Goal: Transaction & Acquisition: Purchase product/service

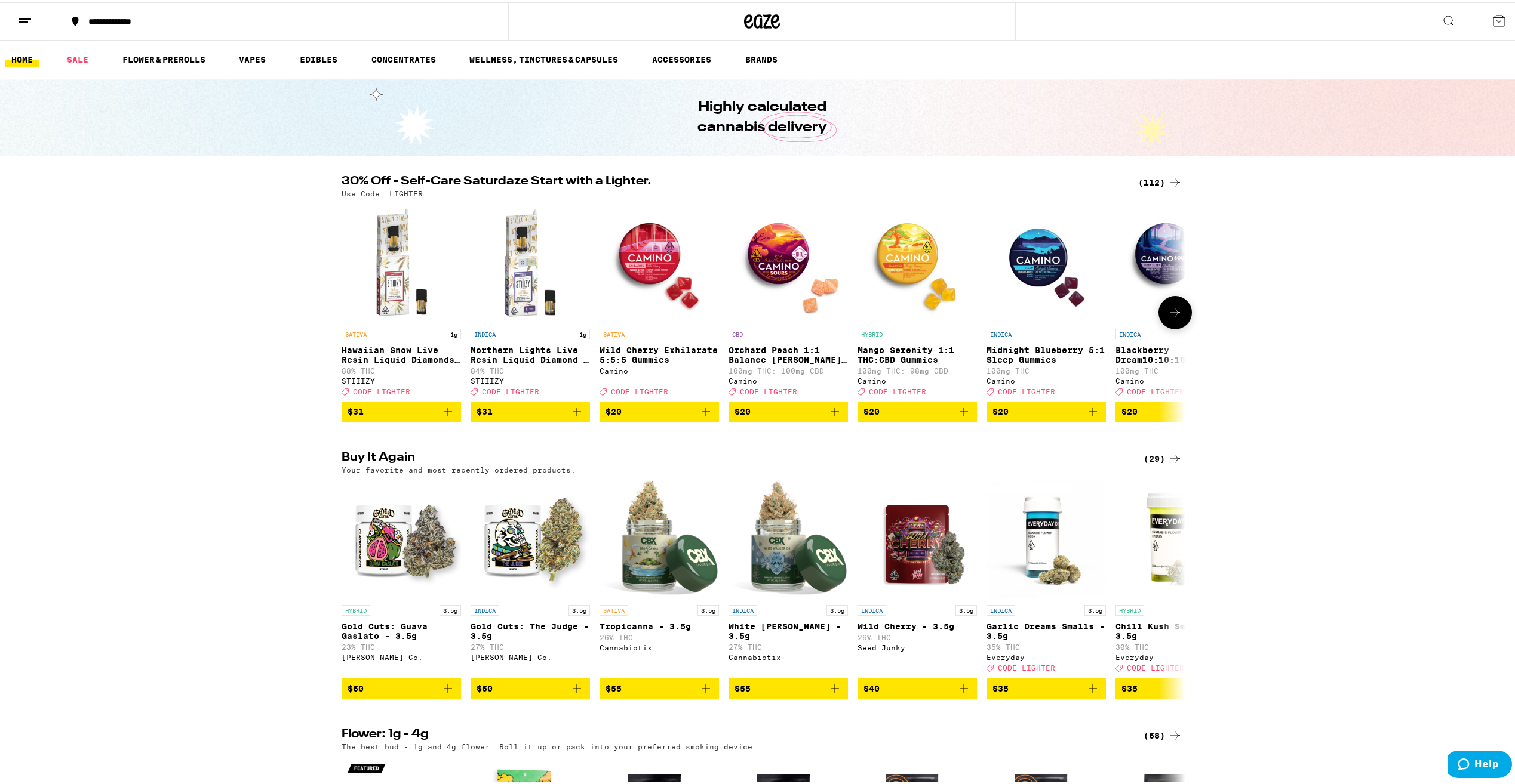
click at [1172, 314] on icon at bounding box center [1175, 310] width 10 height 9
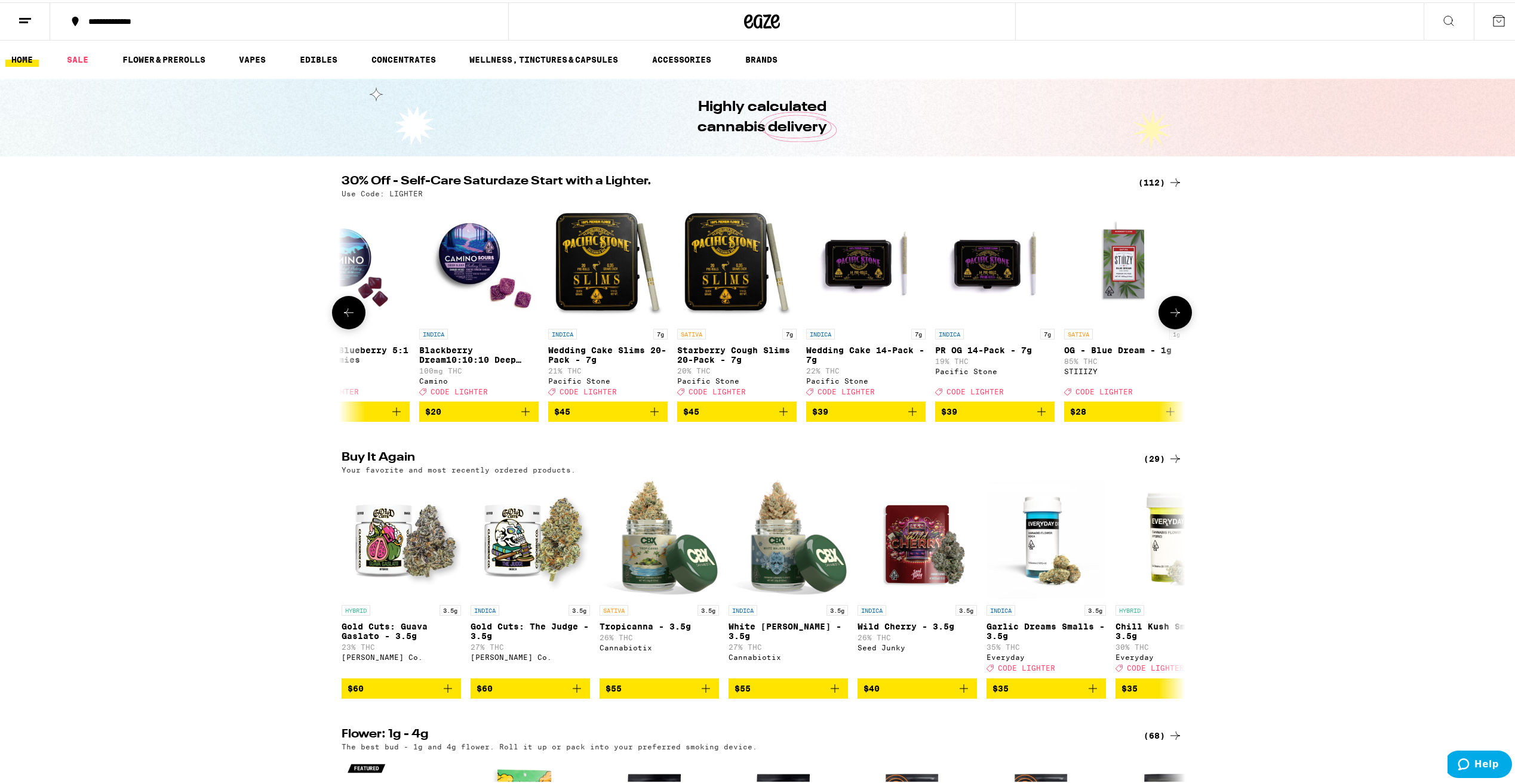
click at [1172, 314] on icon at bounding box center [1175, 310] width 10 height 9
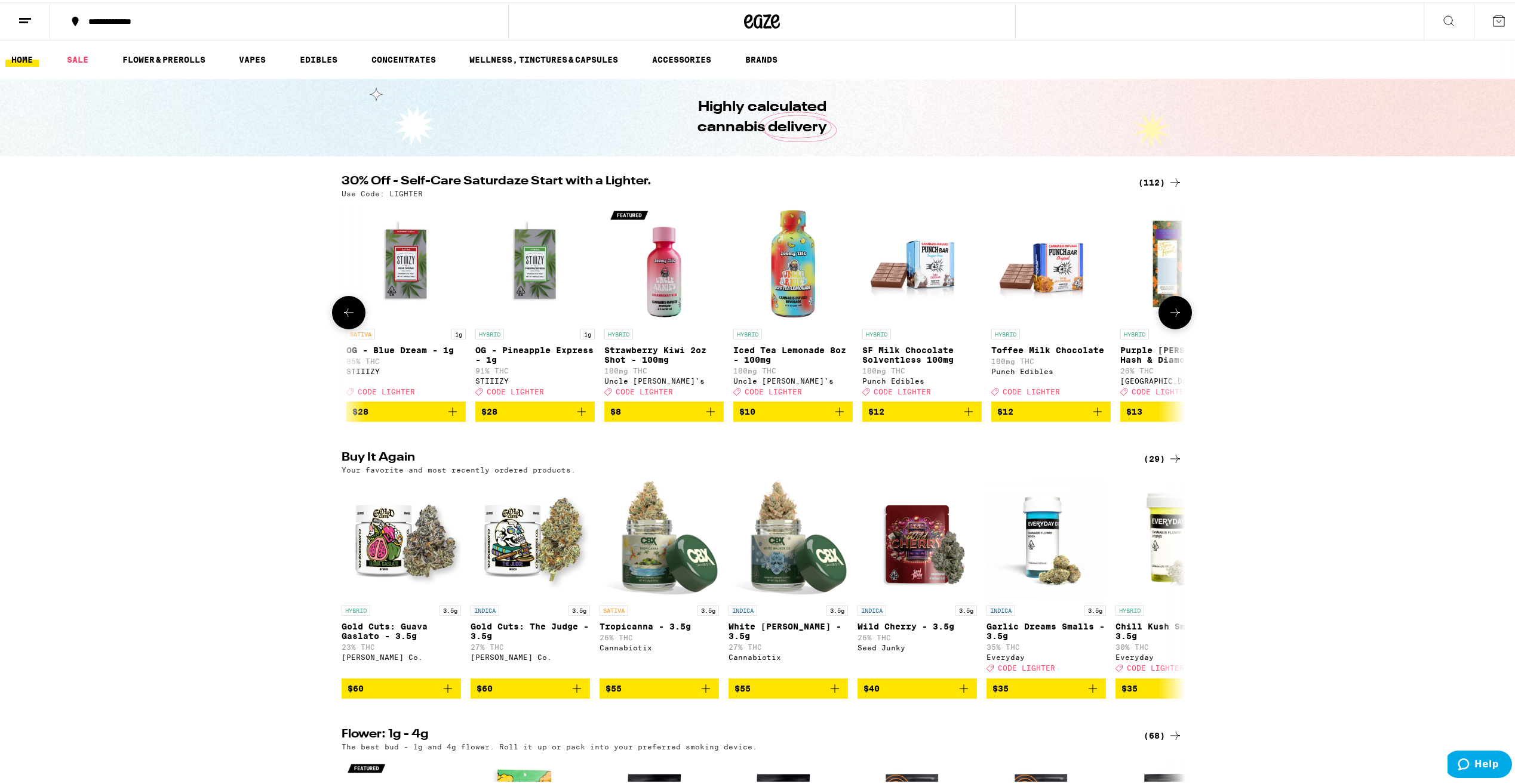
click at [1172, 314] on icon at bounding box center [1175, 310] width 10 height 9
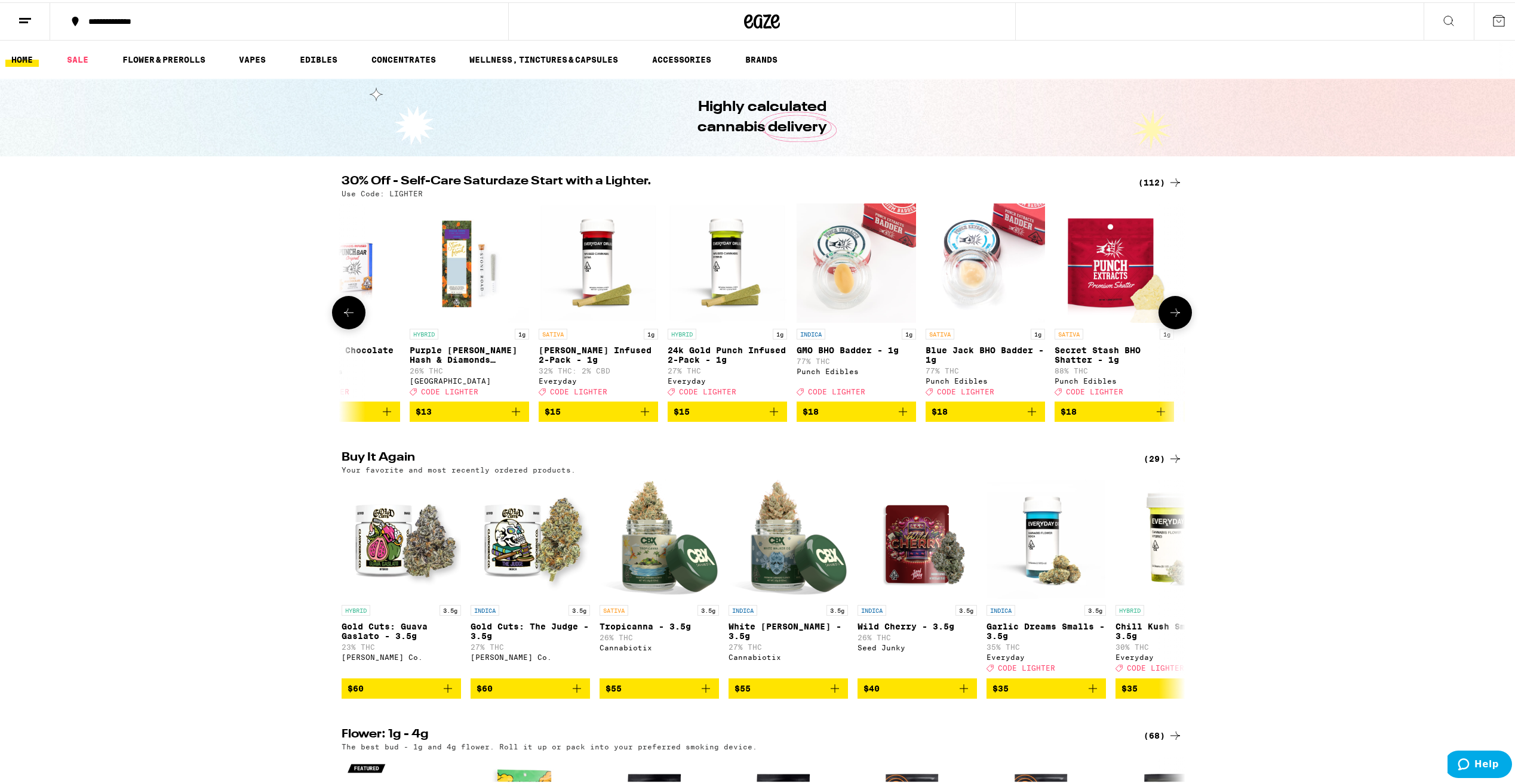
click at [1177, 314] on icon at bounding box center [1175, 310] width 15 height 15
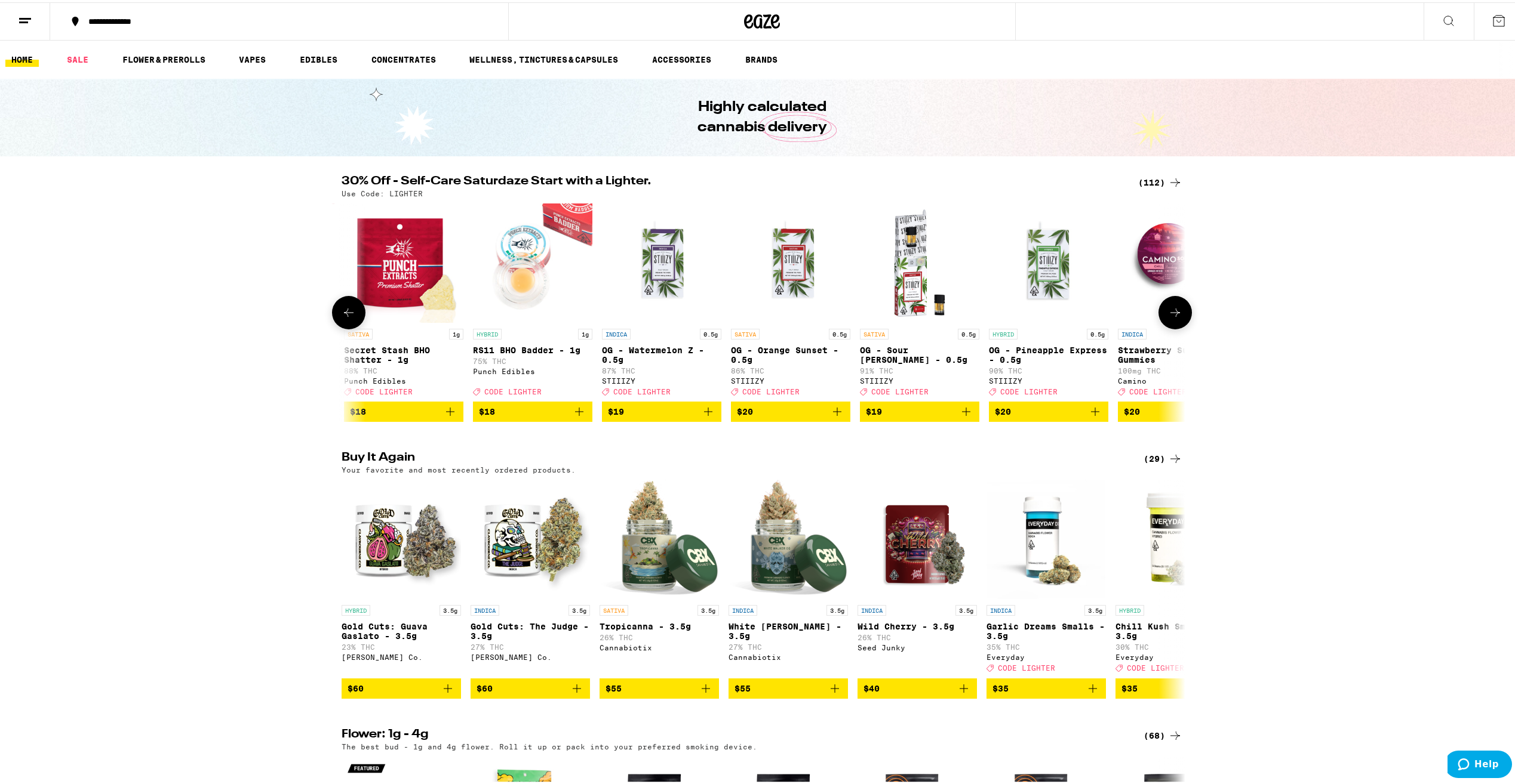
click at [1177, 314] on icon at bounding box center [1175, 310] width 15 height 15
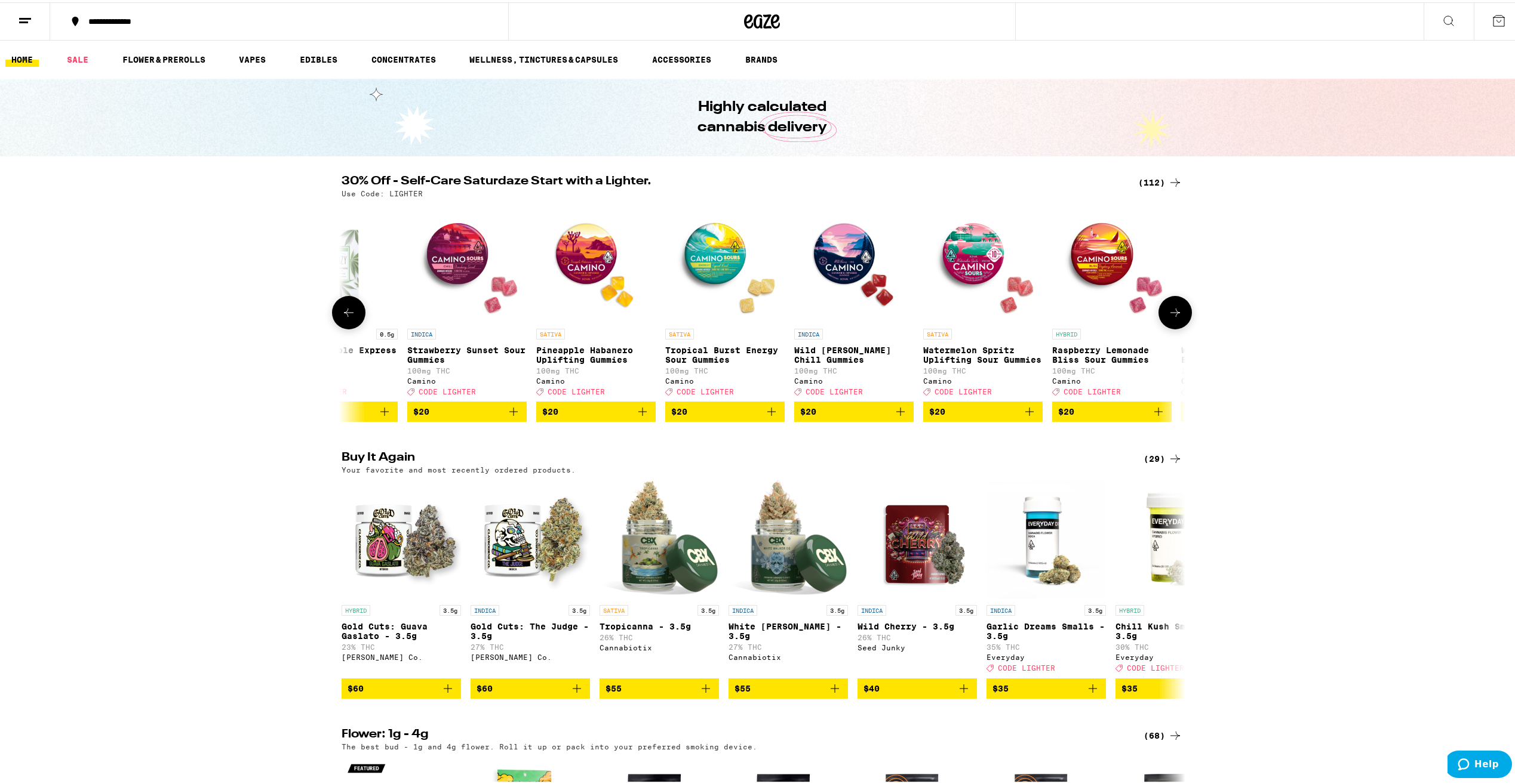
click at [1177, 314] on icon at bounding box center [1175, 310] width 15 height 15
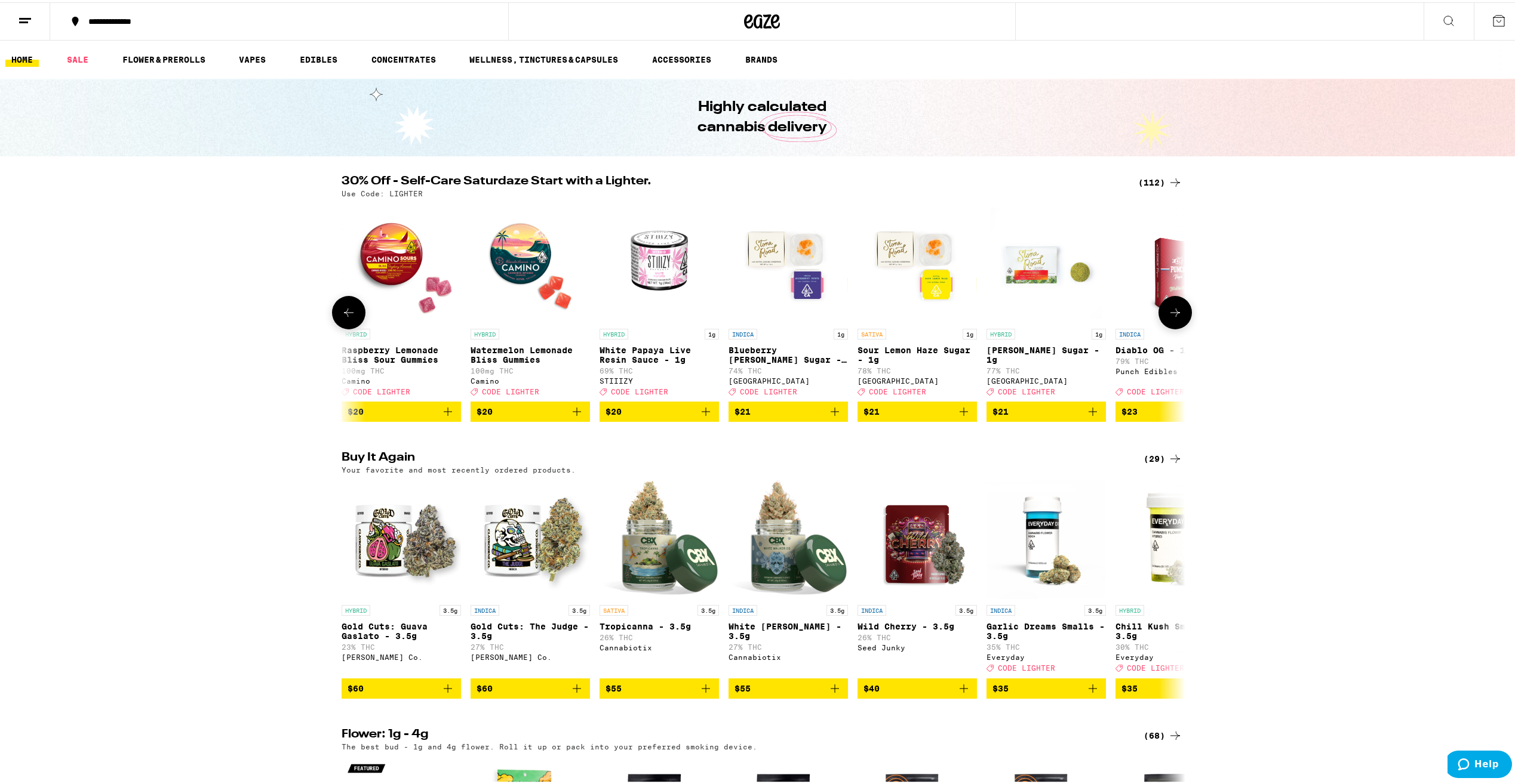
click at [1177, 314] on icon at bounding box center [1175, 310] width 15 height 15
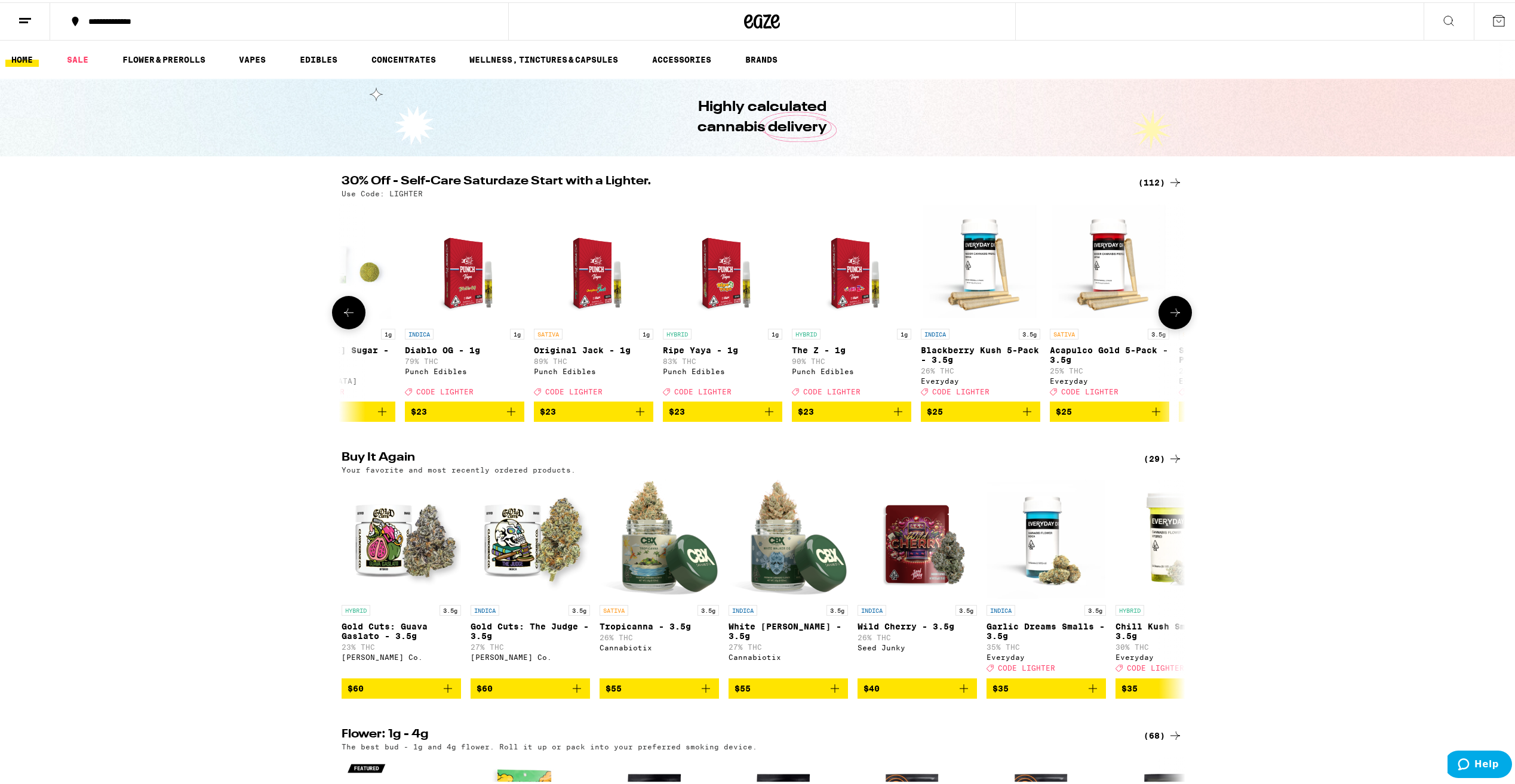
click at [1177, 314] on icon at bounding box center [1175, 310] width 15 height 15
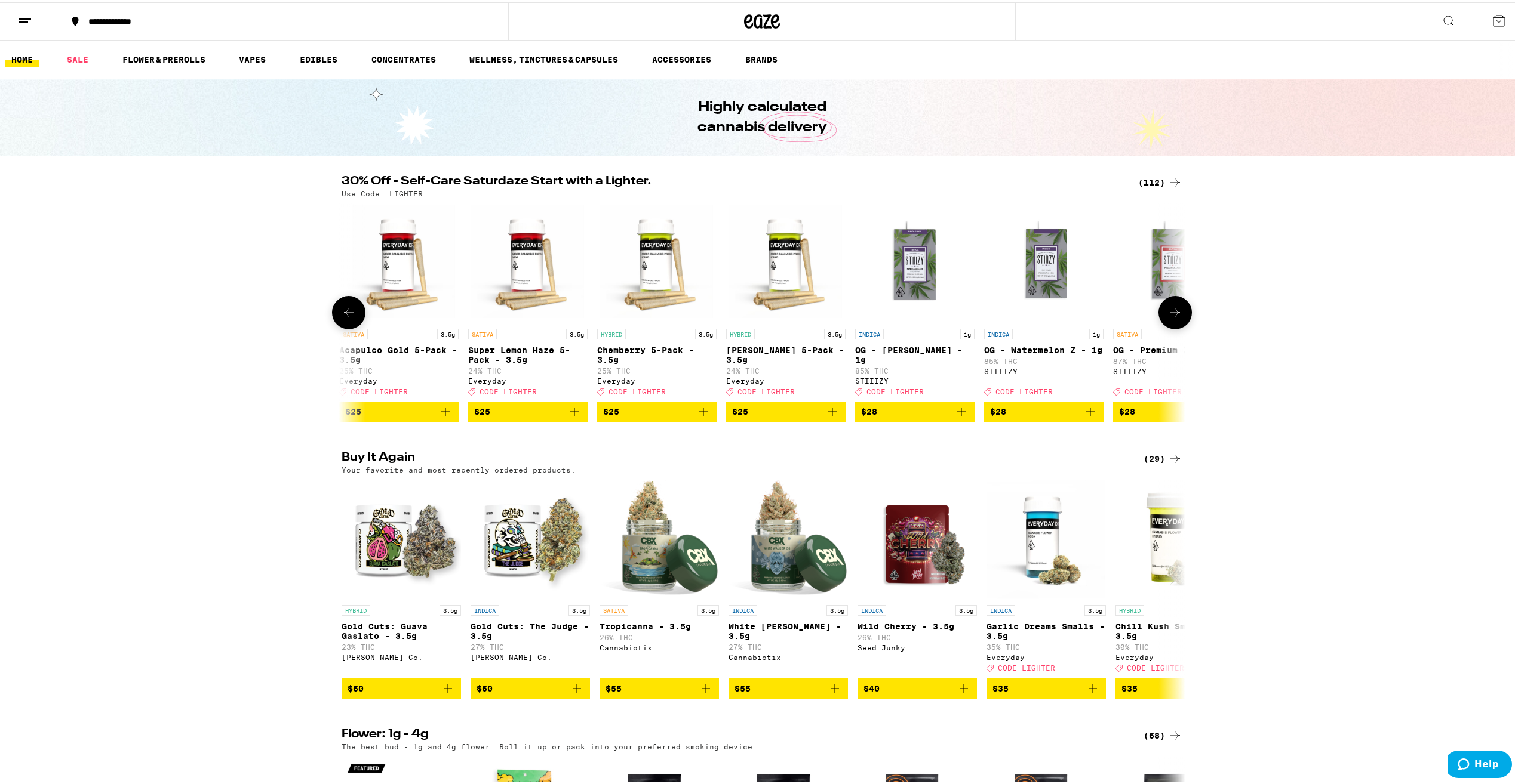
click at [1177, 314] on icon at bounding box center [1175, 310] width 15 height 15
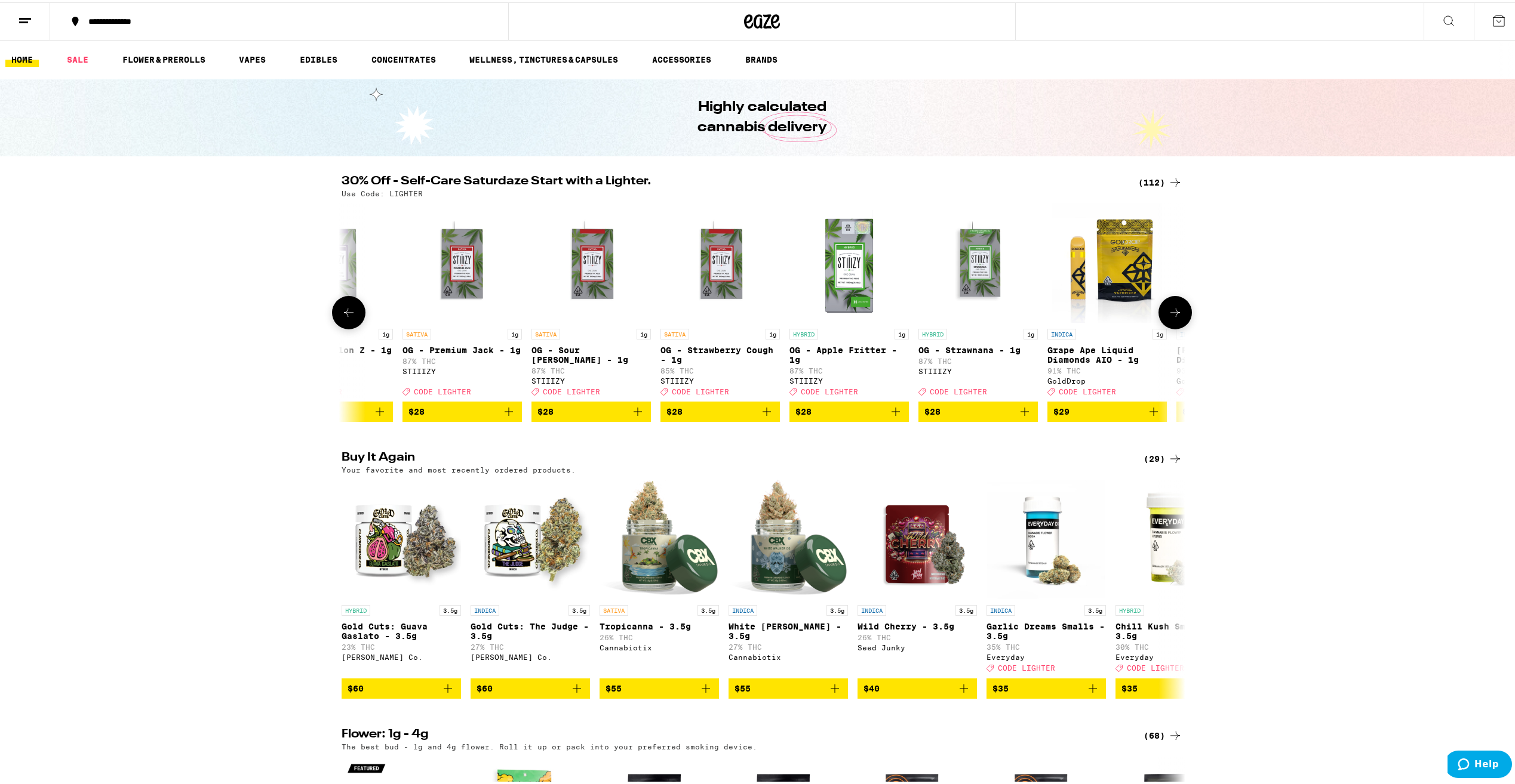
click at [1177, 314] on icon at bounding box center [1175, 310] width 15 height 15
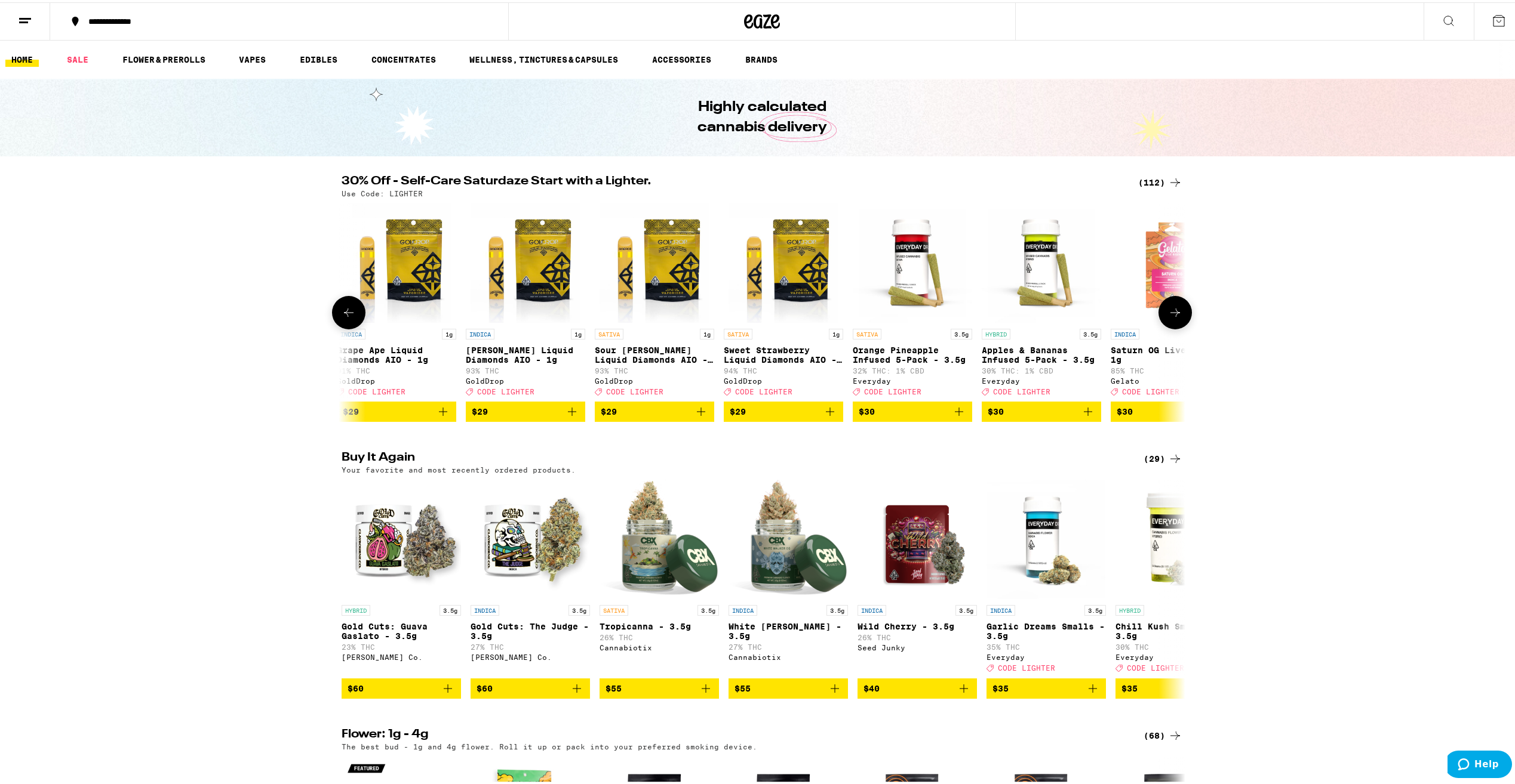
click at [1177, 314] on icon at bounding box center [1175, 310] width 15 height 15
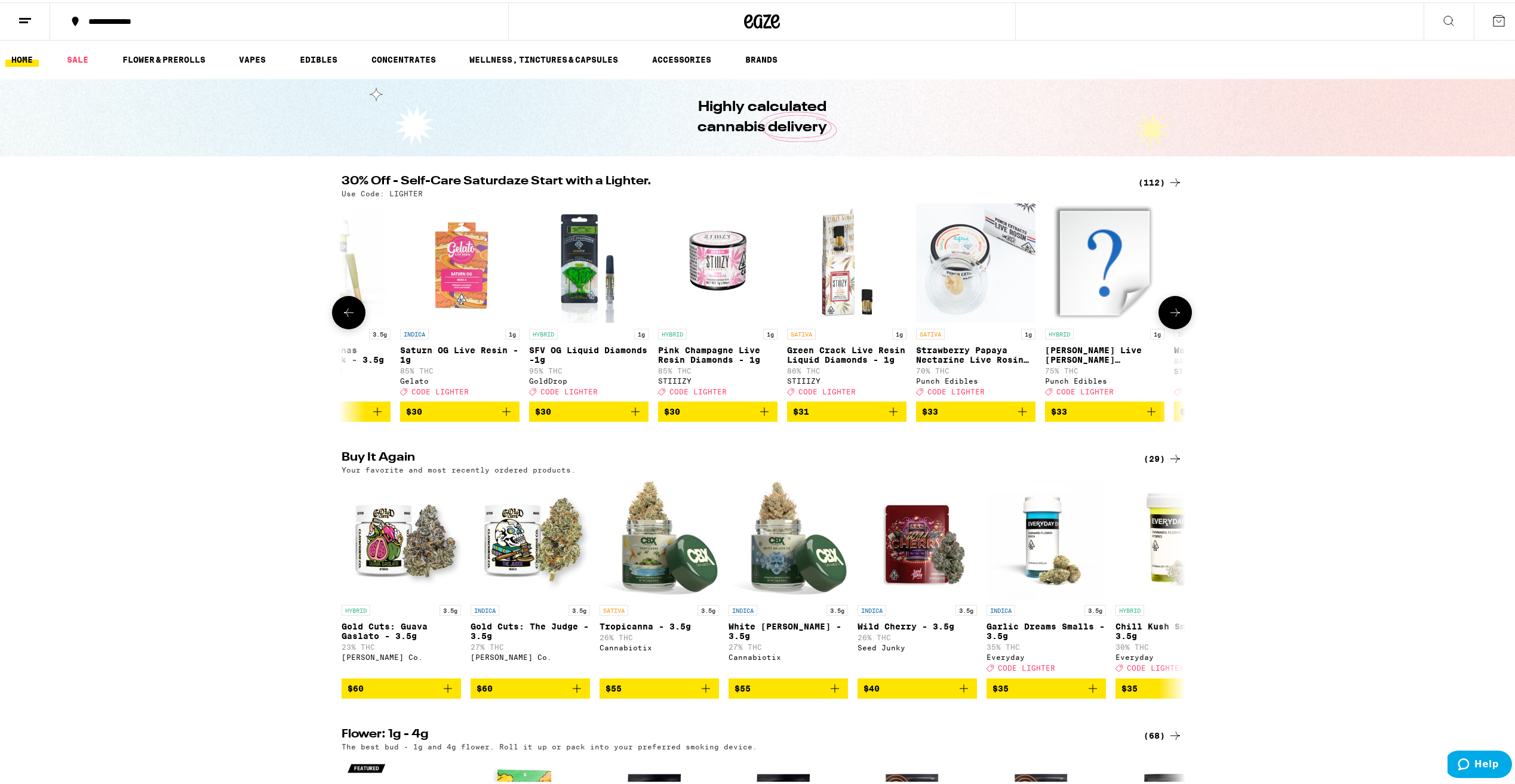
click at [1177, 314] on icon at bounding box center [1175, 310] width 15 height 15
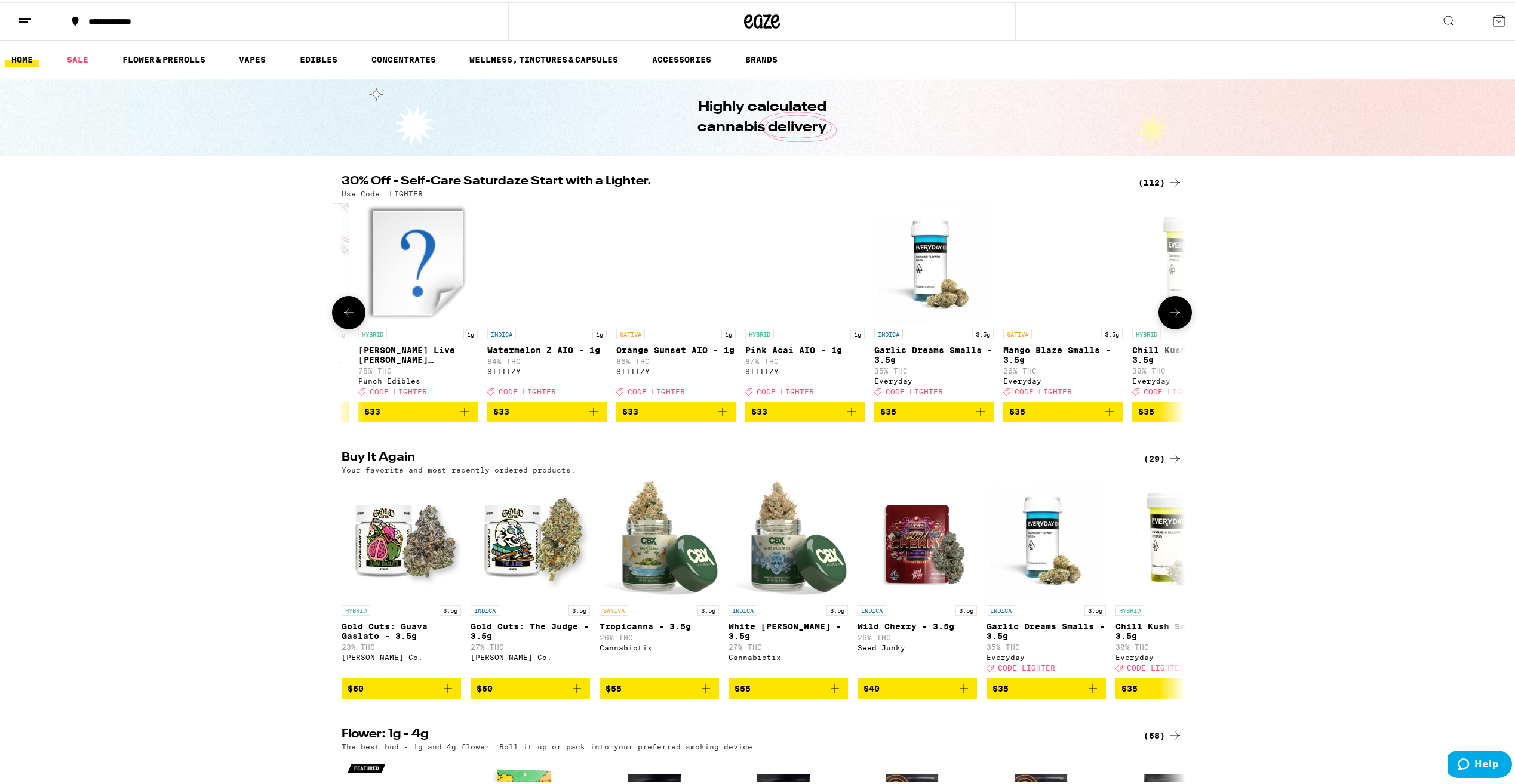
scroll to position [0, 8519]
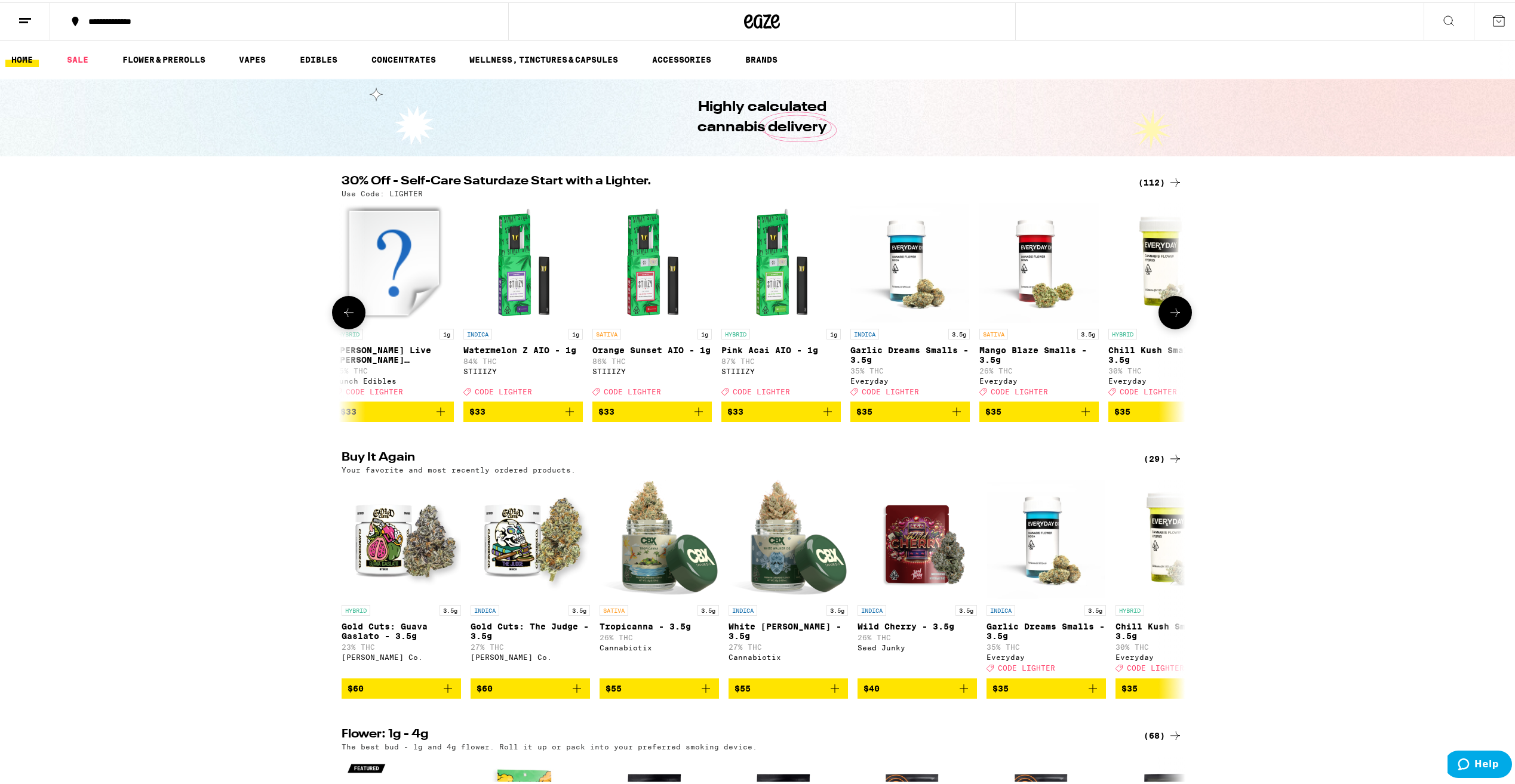
click at [1177, 314] on icon at bounding box center [1175, 310] width 15 height 15
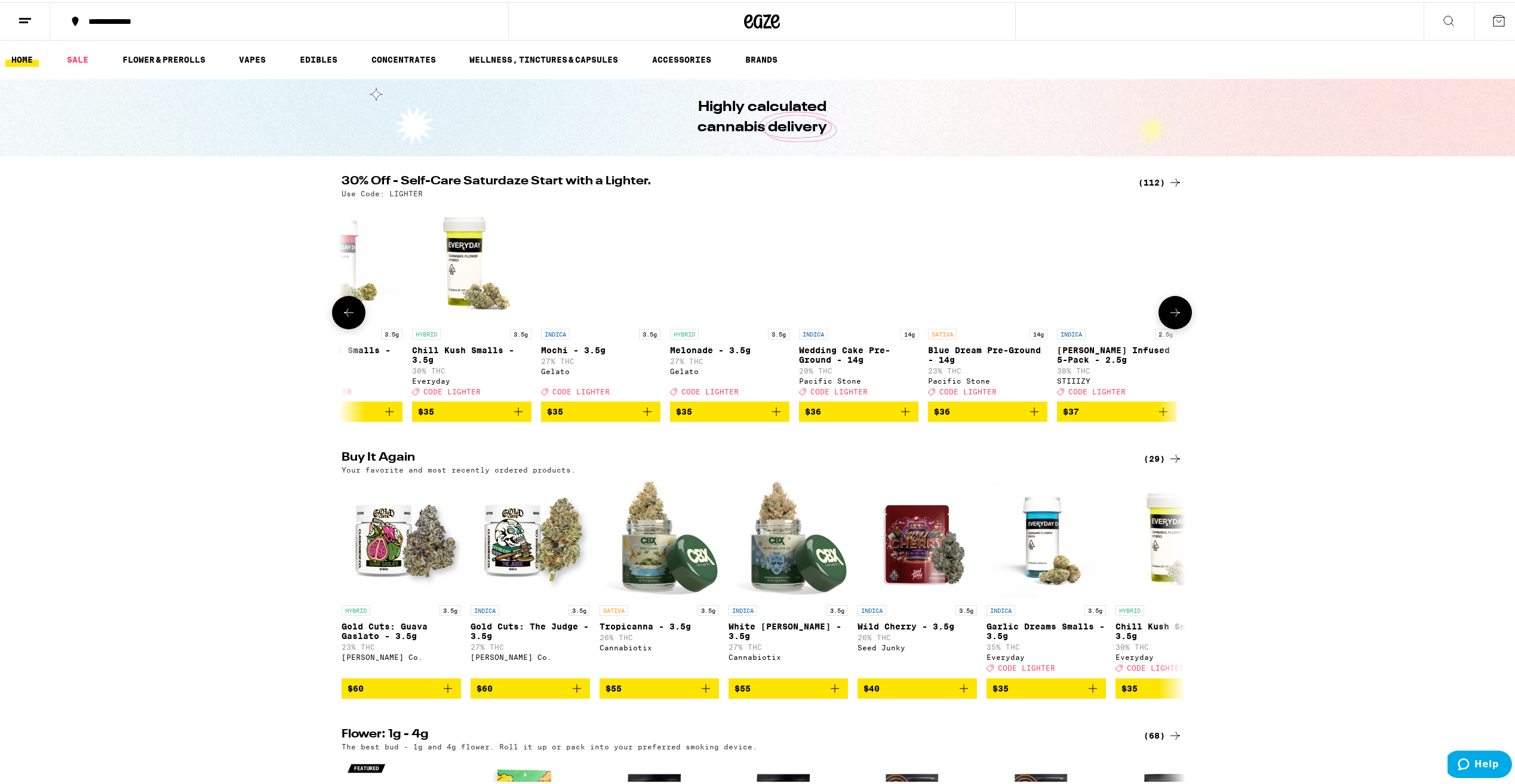
scroll to position [0, 9229]
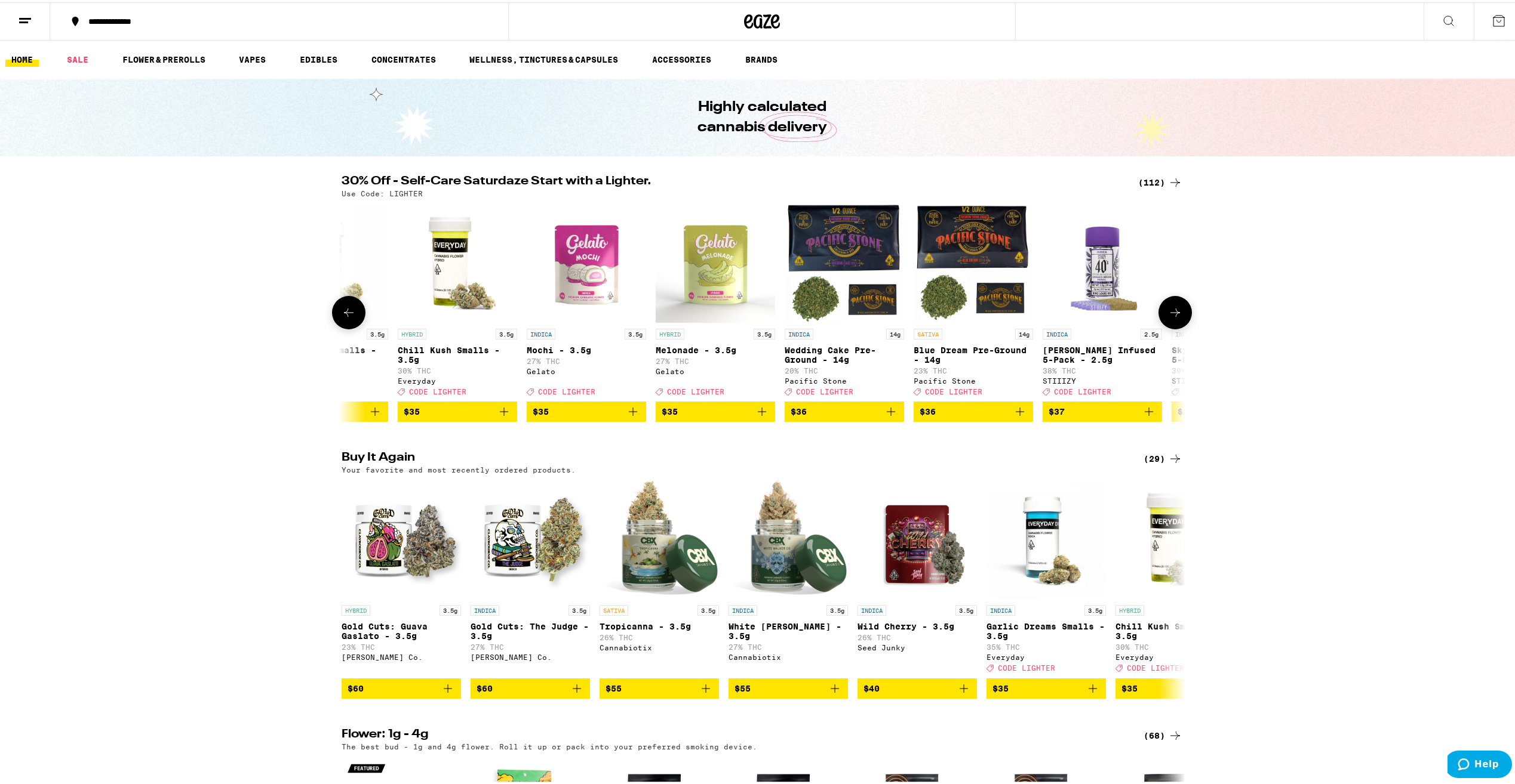
click at [342, 312] on icon at bounding box center [349, 310] width 15 height 15
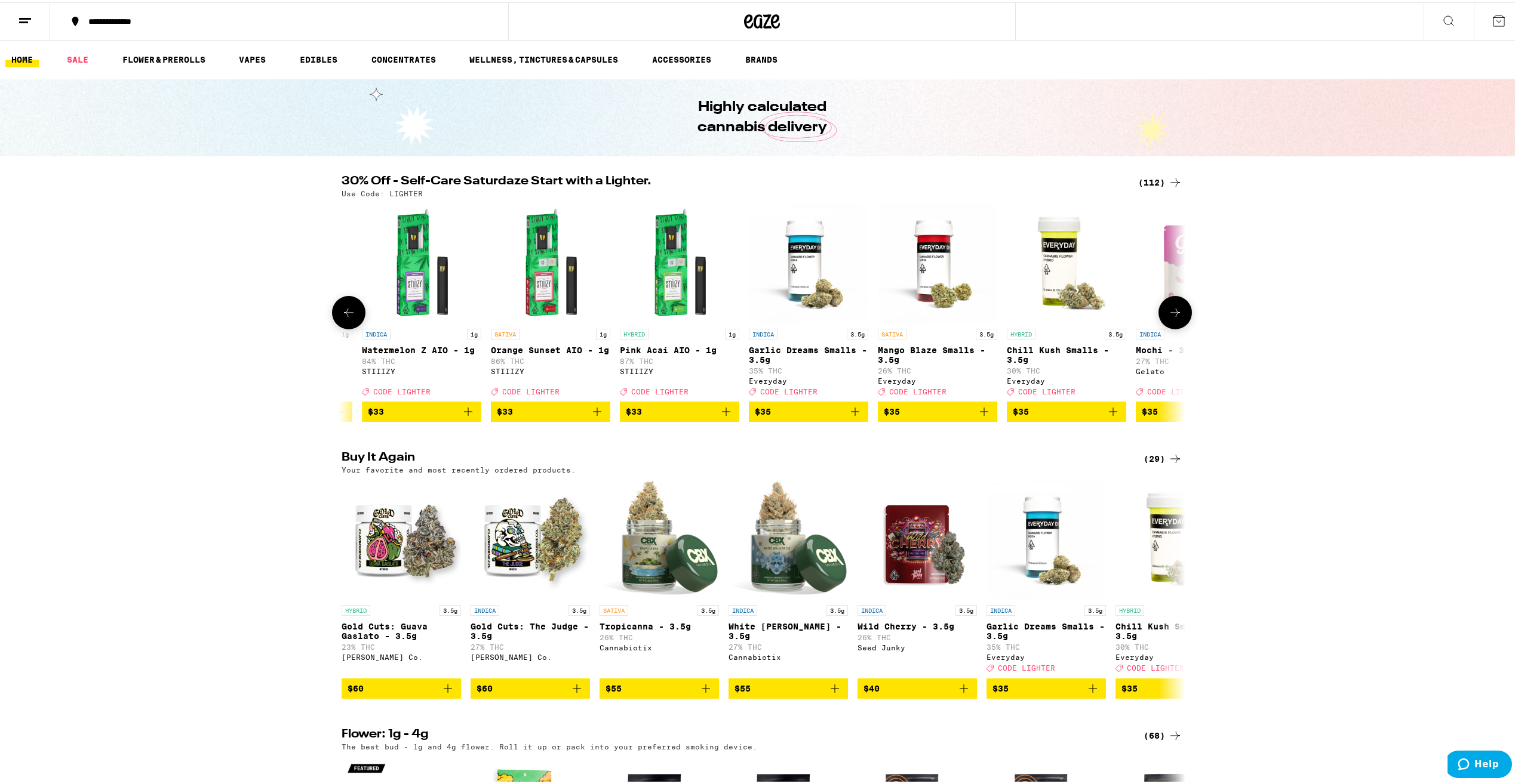
scroll to position [0, 8519]
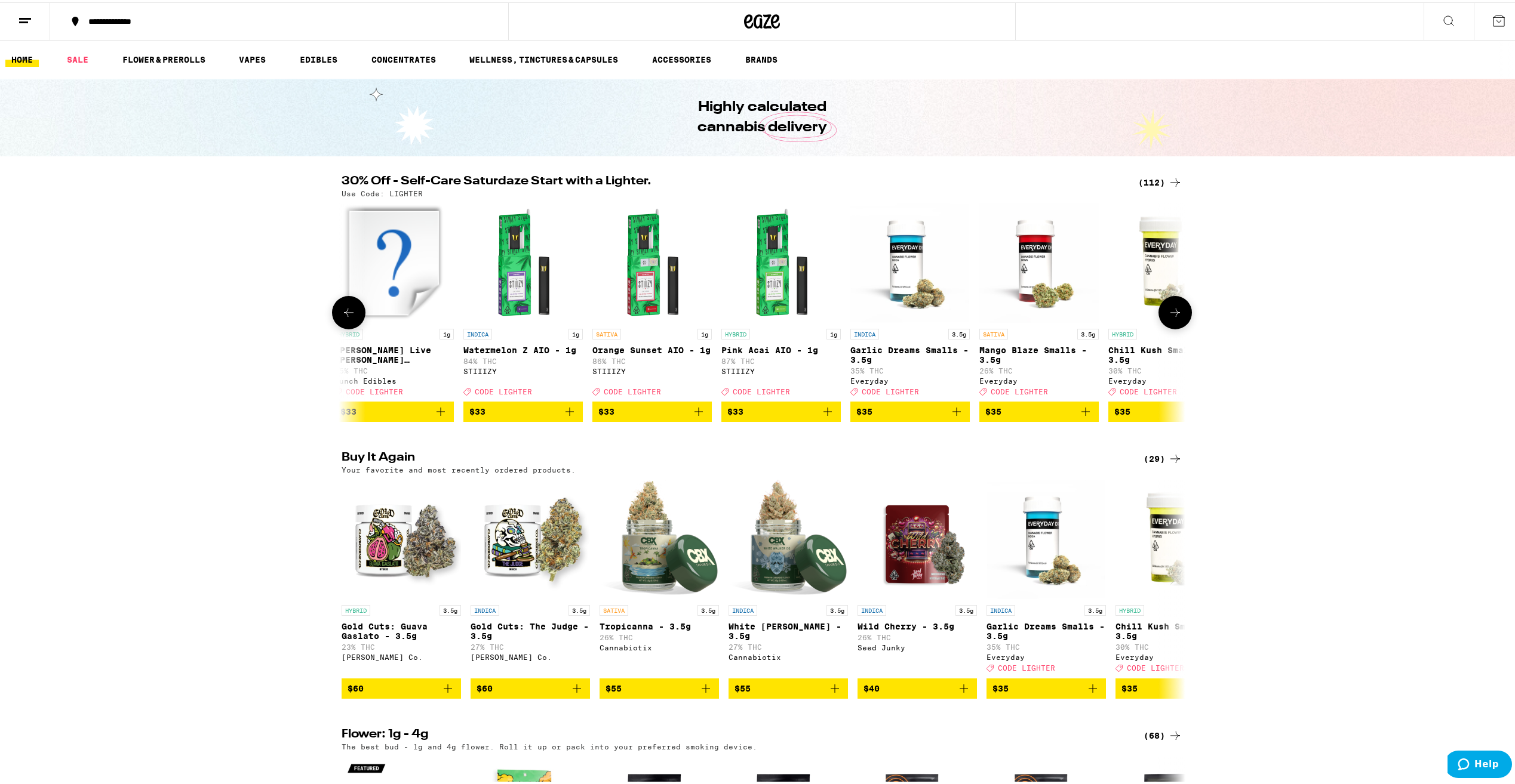
click at [1168, 315] on icon at bounding box center [1175, 310] width 15 height 15
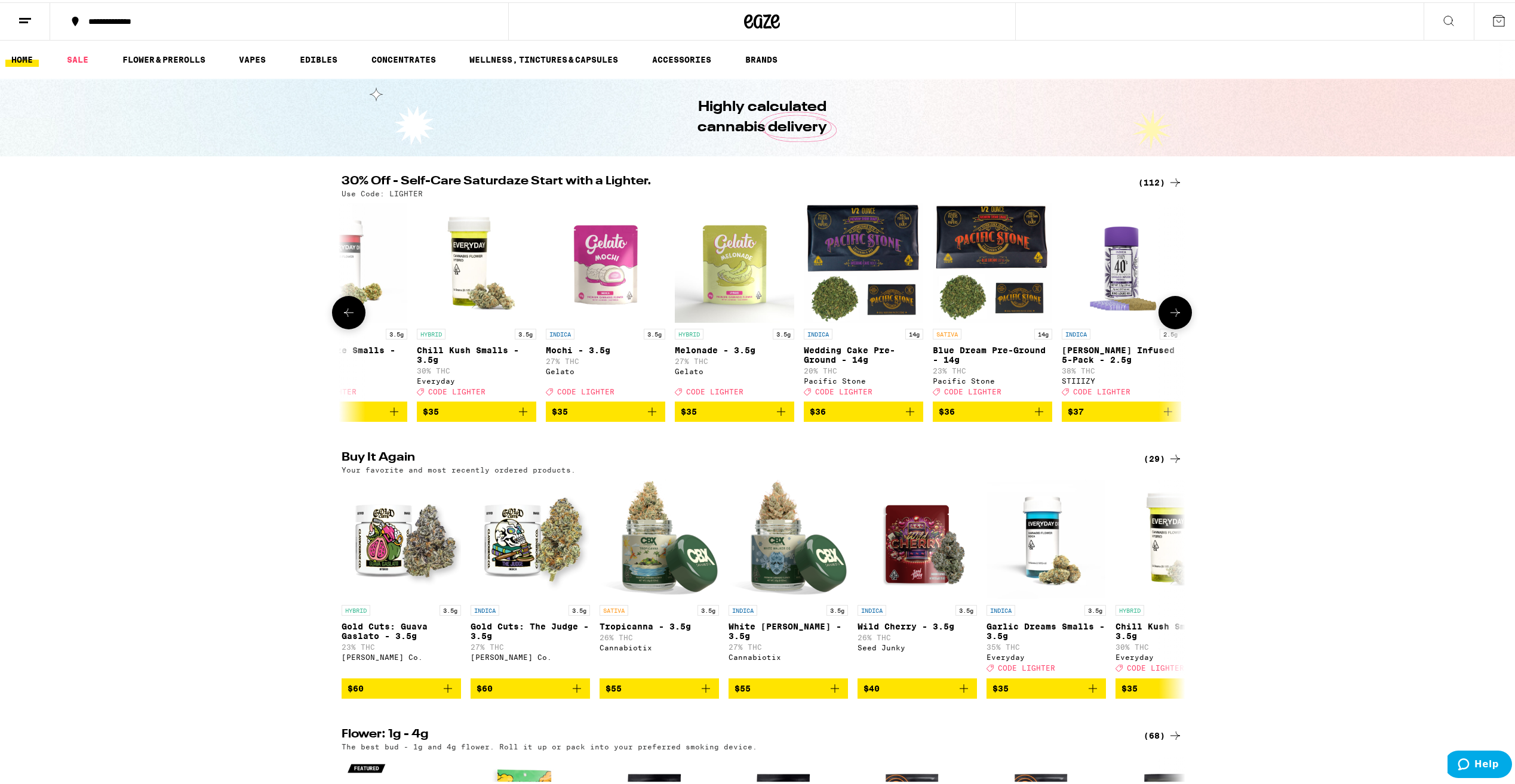
scroll to position [0, 9229]
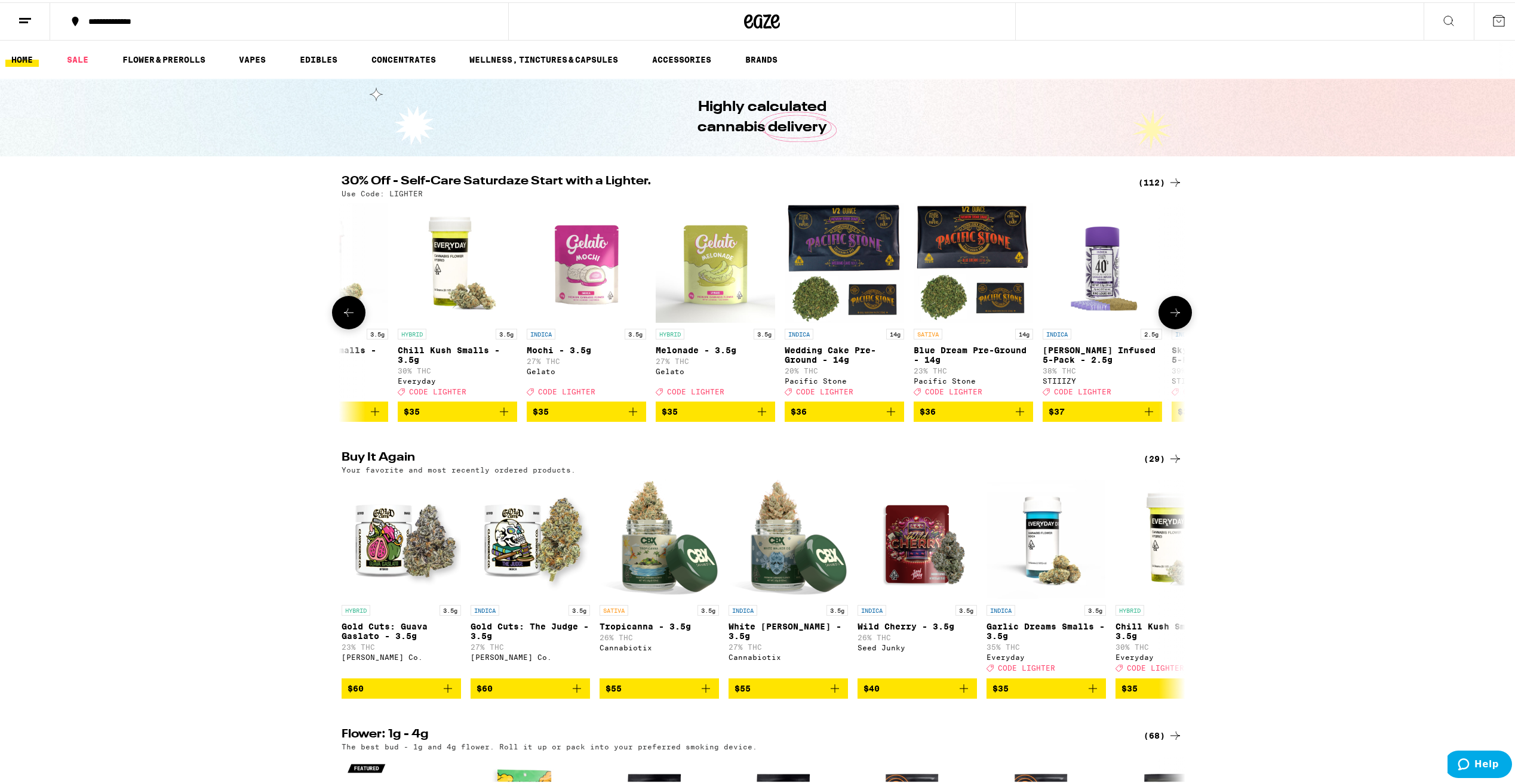
click at [1171, 309] on icon at bounding box center [1175, 310] width 15 height 15
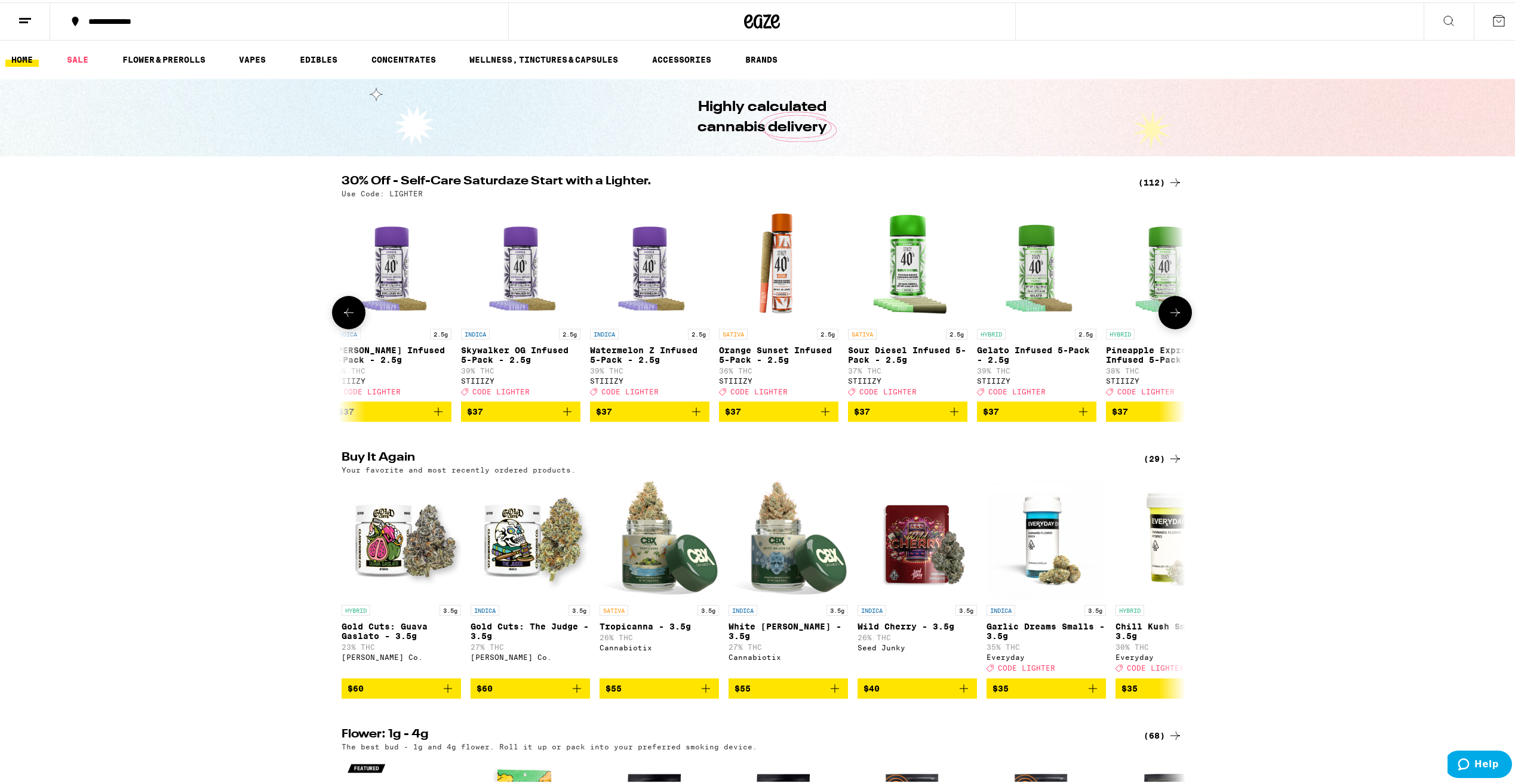
click at [1171, 309] on icon at bounding box center [1175, 310] width 15 height 15
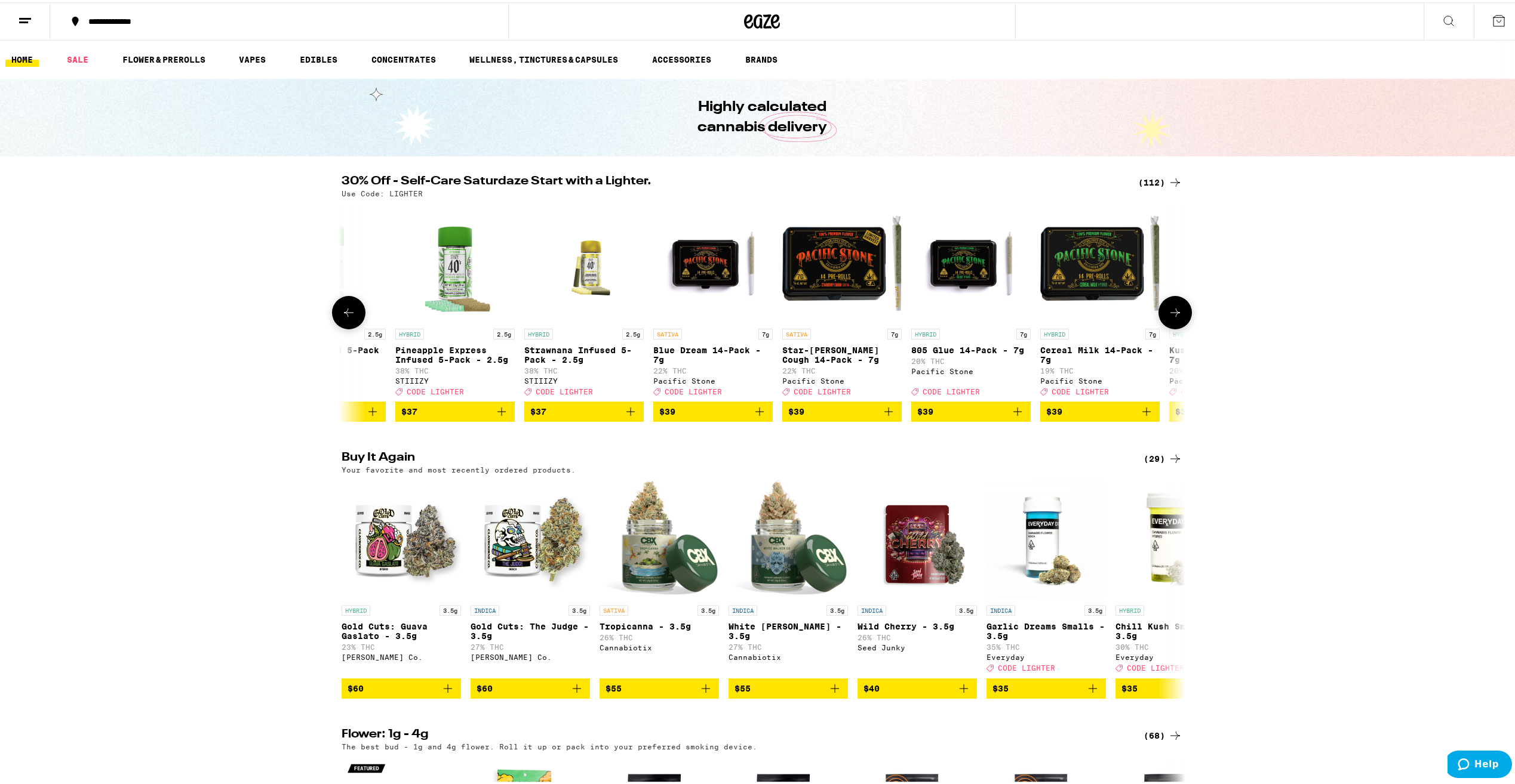
click at [1171, 309] on icon at bounding box center [1175, 310] width 15 height 15
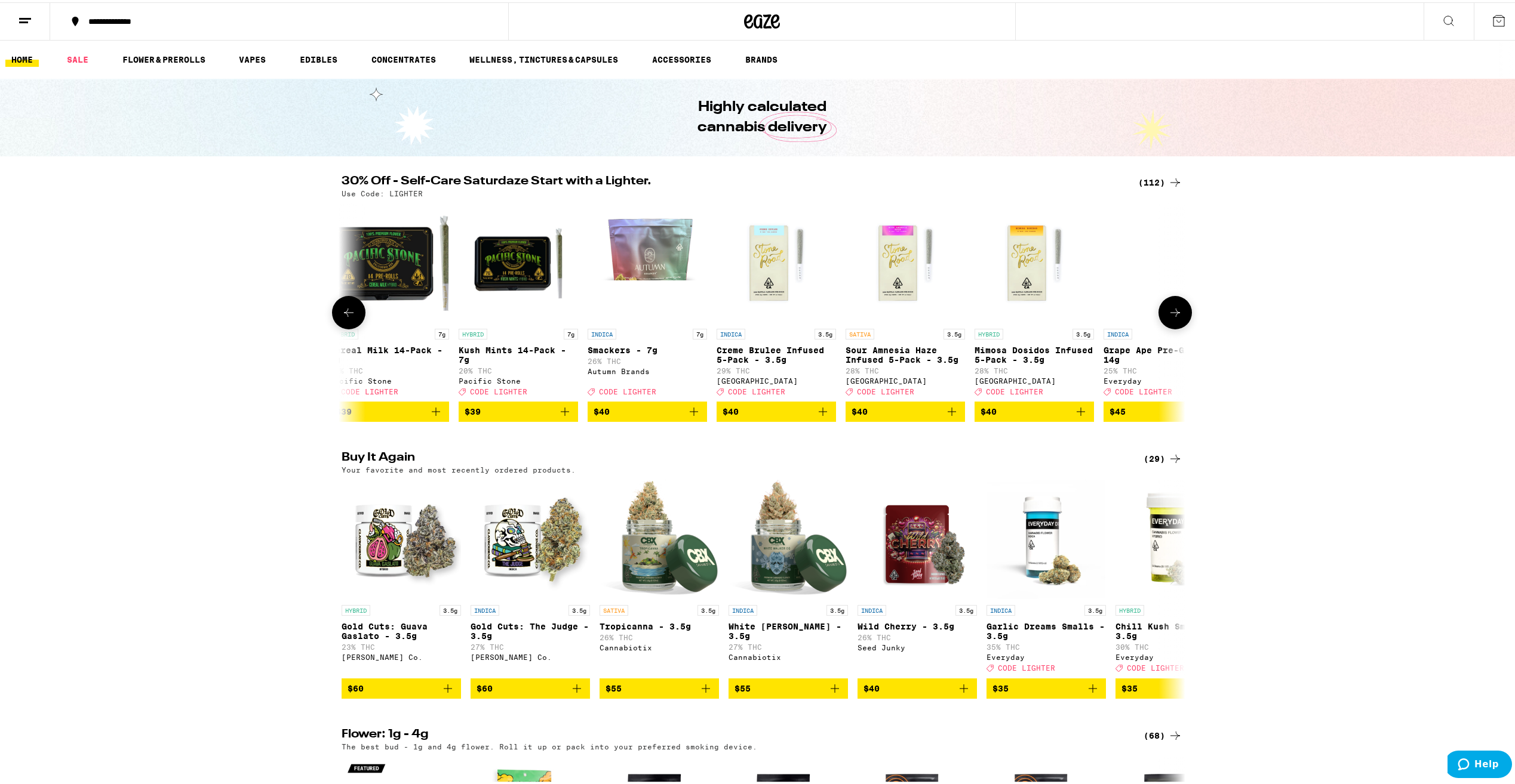
click at [1171, 309] on icon at bounding box center [1175, 310] width 15 height 15
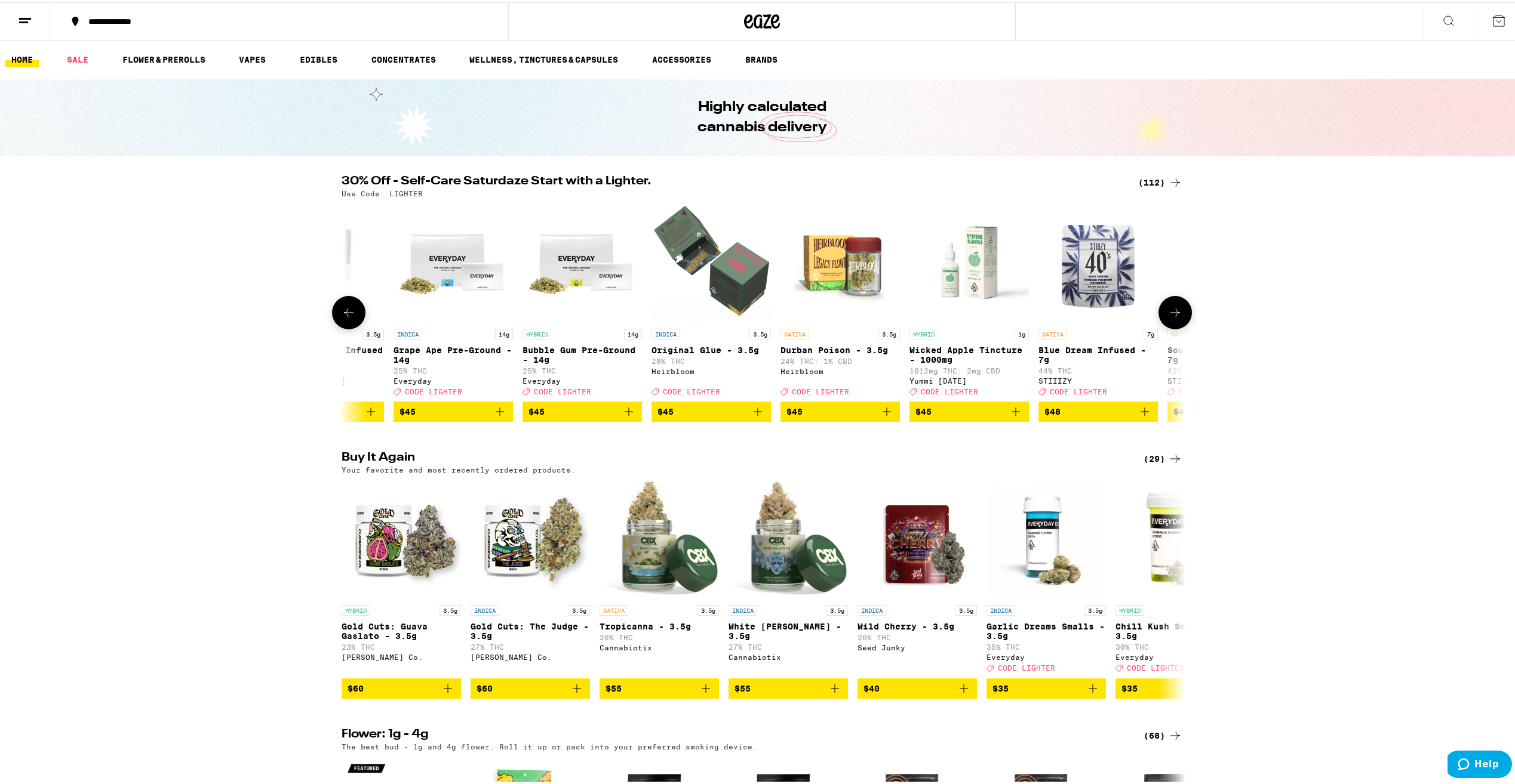
scroll to position [0, 12071]
drag, startPoint x: 1171, startPoint y: 309, endPoint x: 1231, endPoint y: 304, distance: 60.2
click at [1231, 304] on div "30% Off - Self-Care Saturdaze Start with a Lighter. (112) Use Code: LIGHTER SAT…" at bounding box center [762, 296] width 1524 height 246
click at [1169, 314] on icon at bounding box center [1175, 310] width 15 height 15
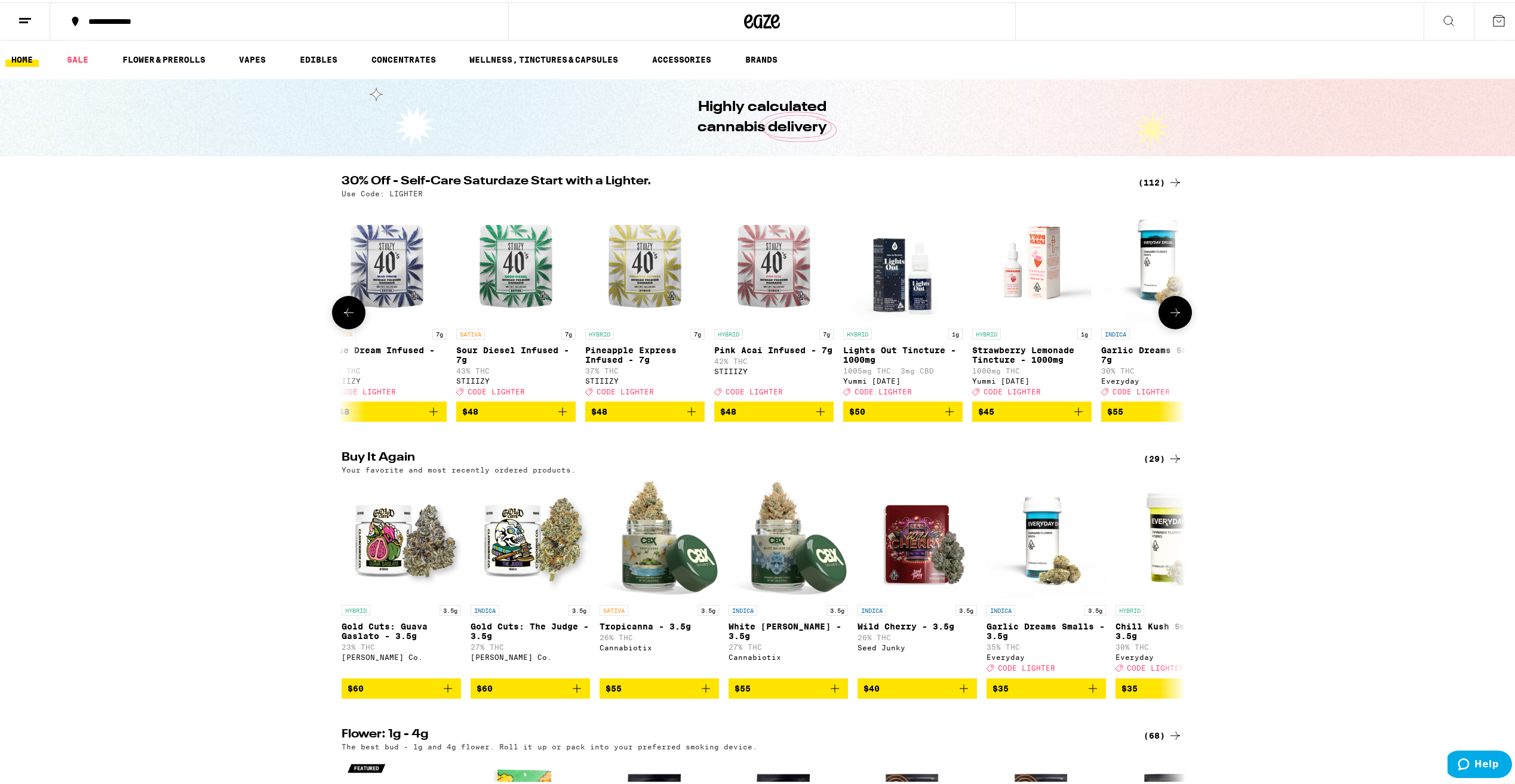
click at [1169, 314] on icon at bounding box center [1175, 310] width 15 height 15
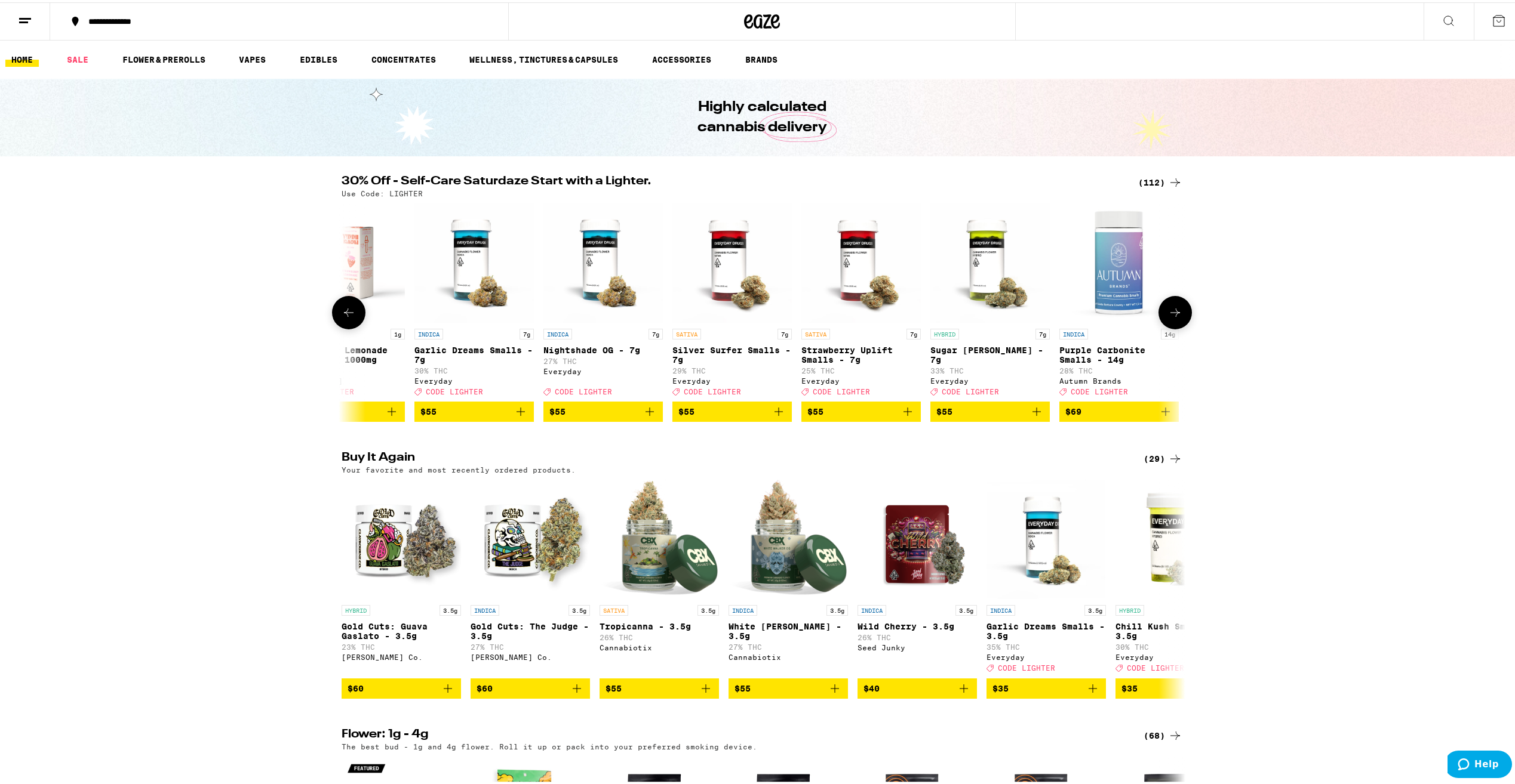
scroll to position [0, 13491]
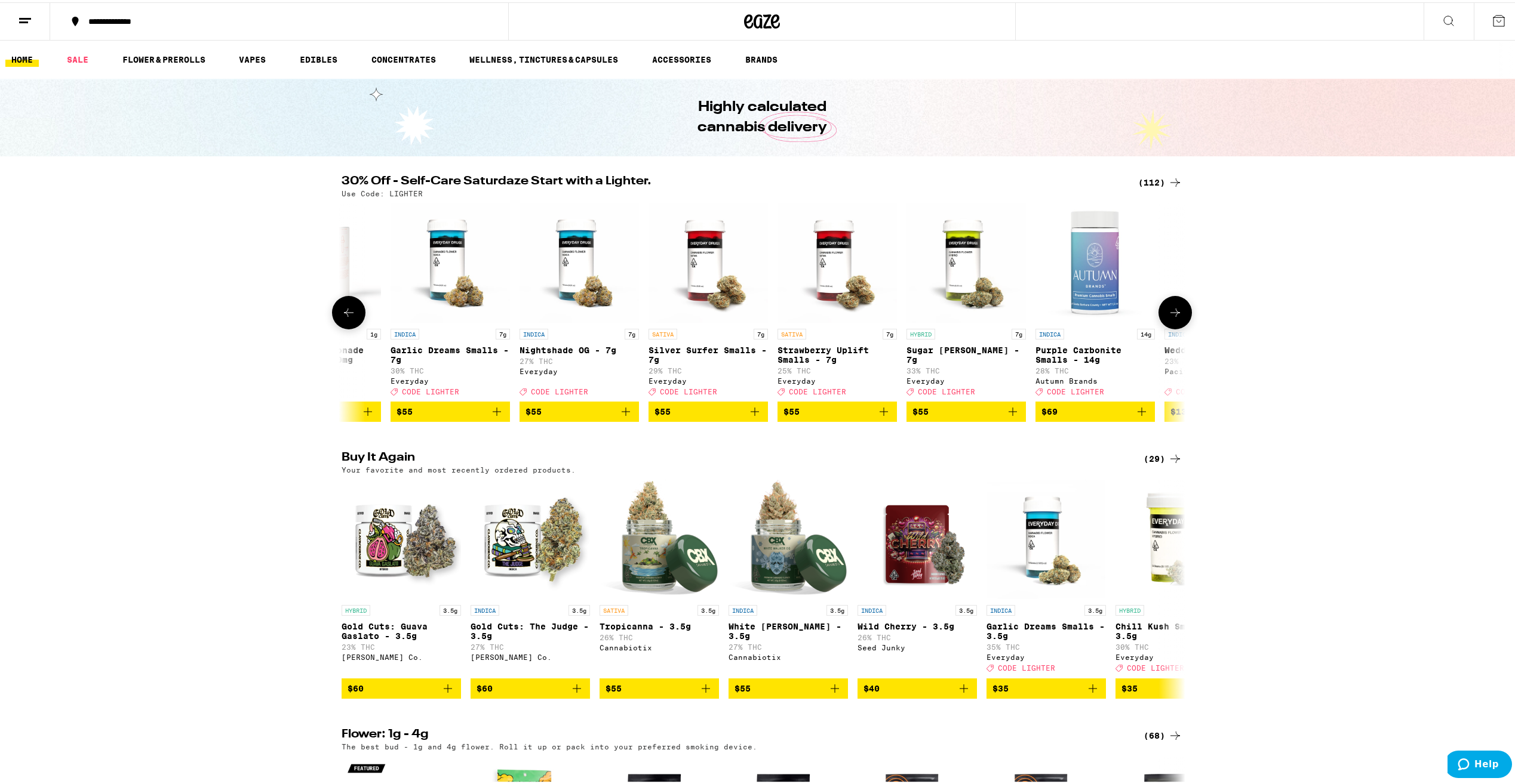
click at [1171, 313] on icon at bounding box center [1175, 310] width 15 height 15
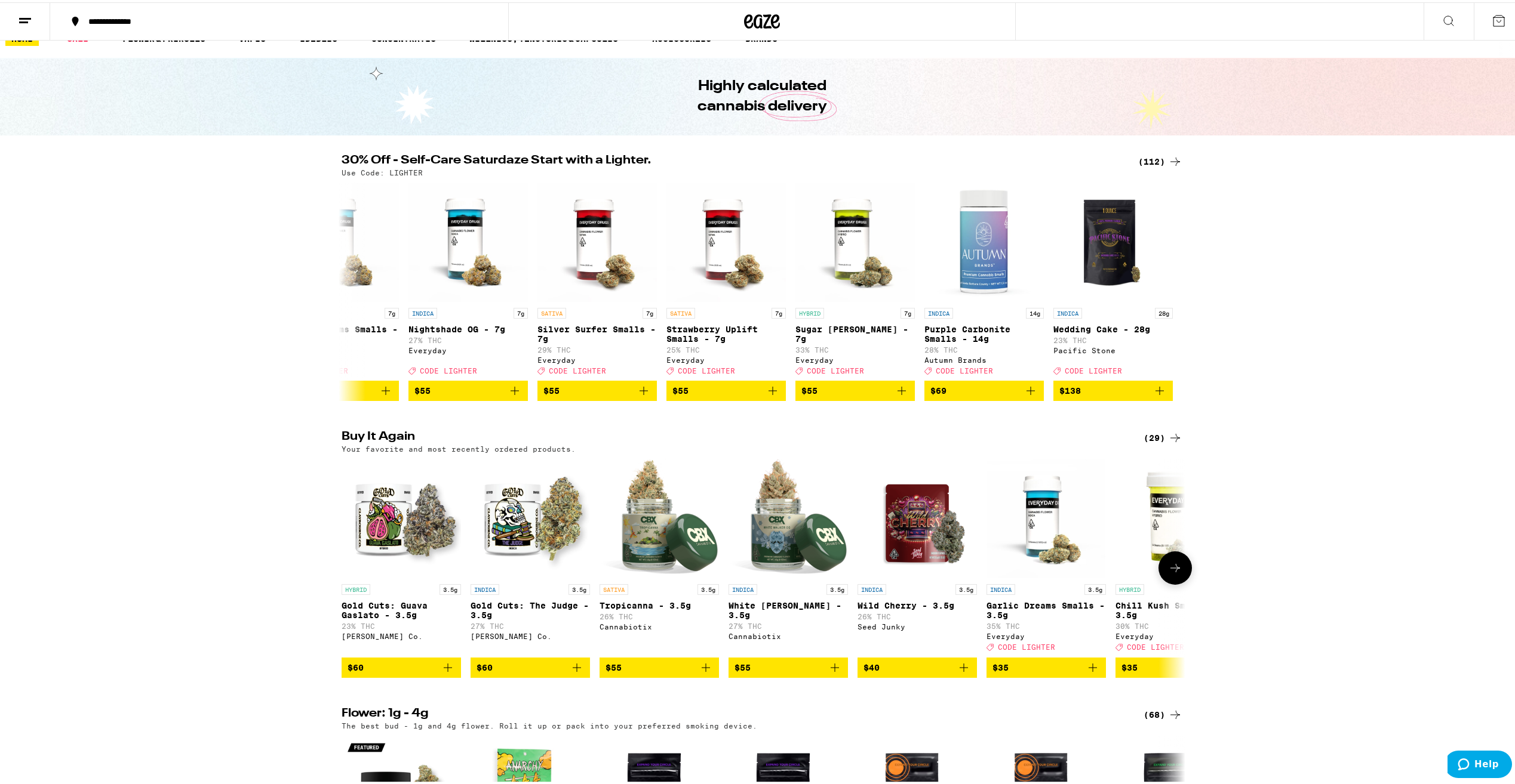
scroll to position [0, 0]
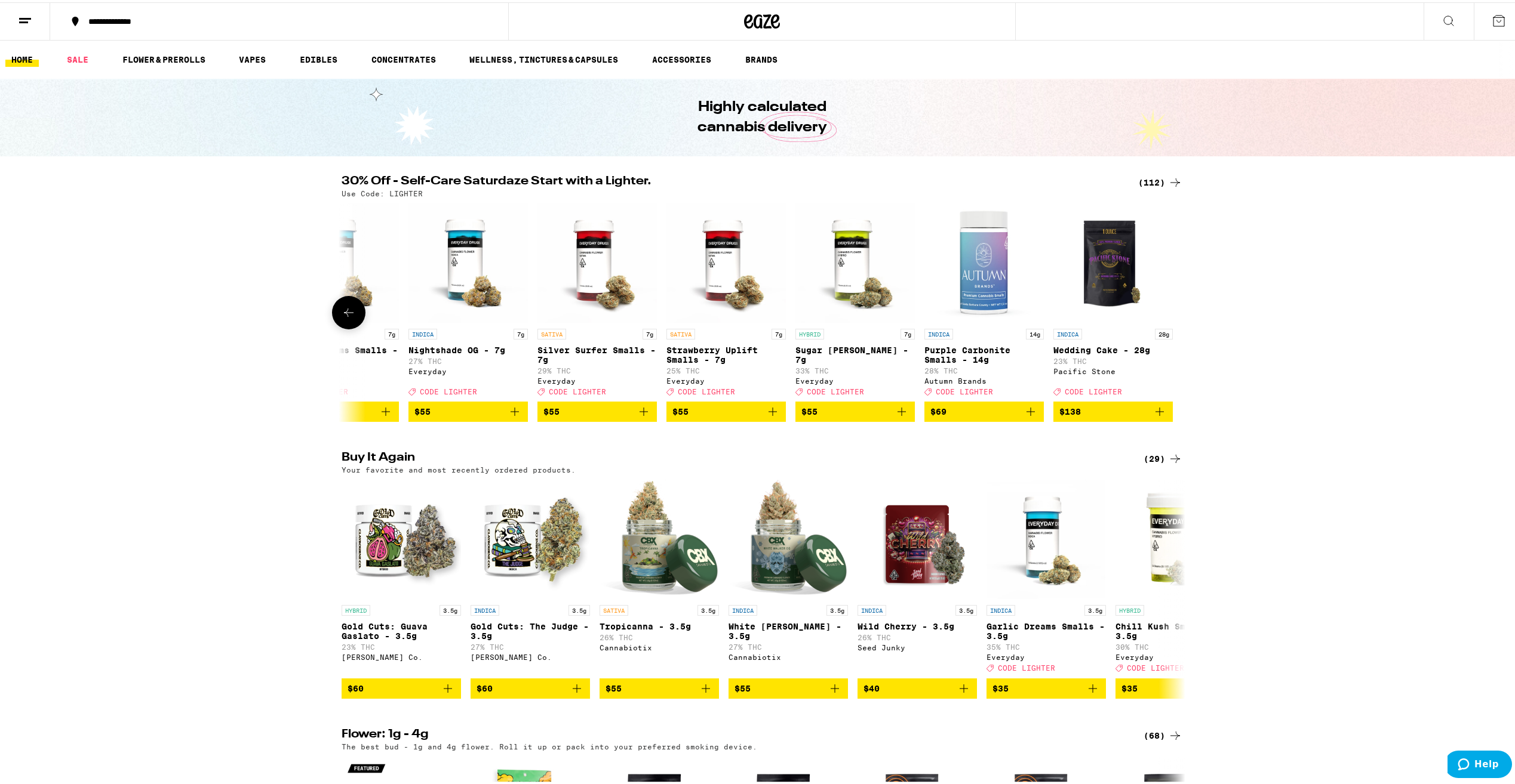
click at [340, 308] on button at bounding box center [349, 310] width 33 height 33
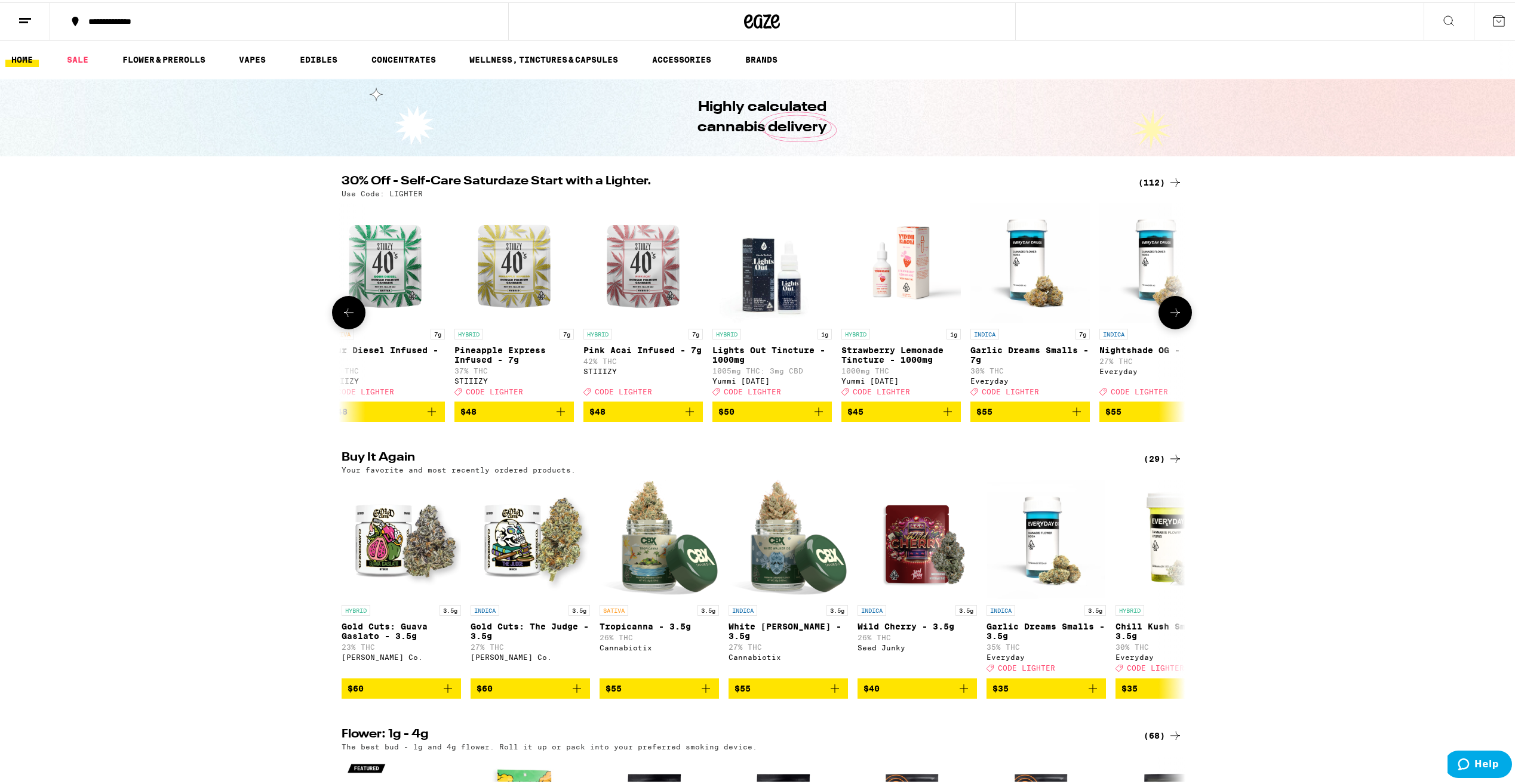
scroll to position [0, 12893]
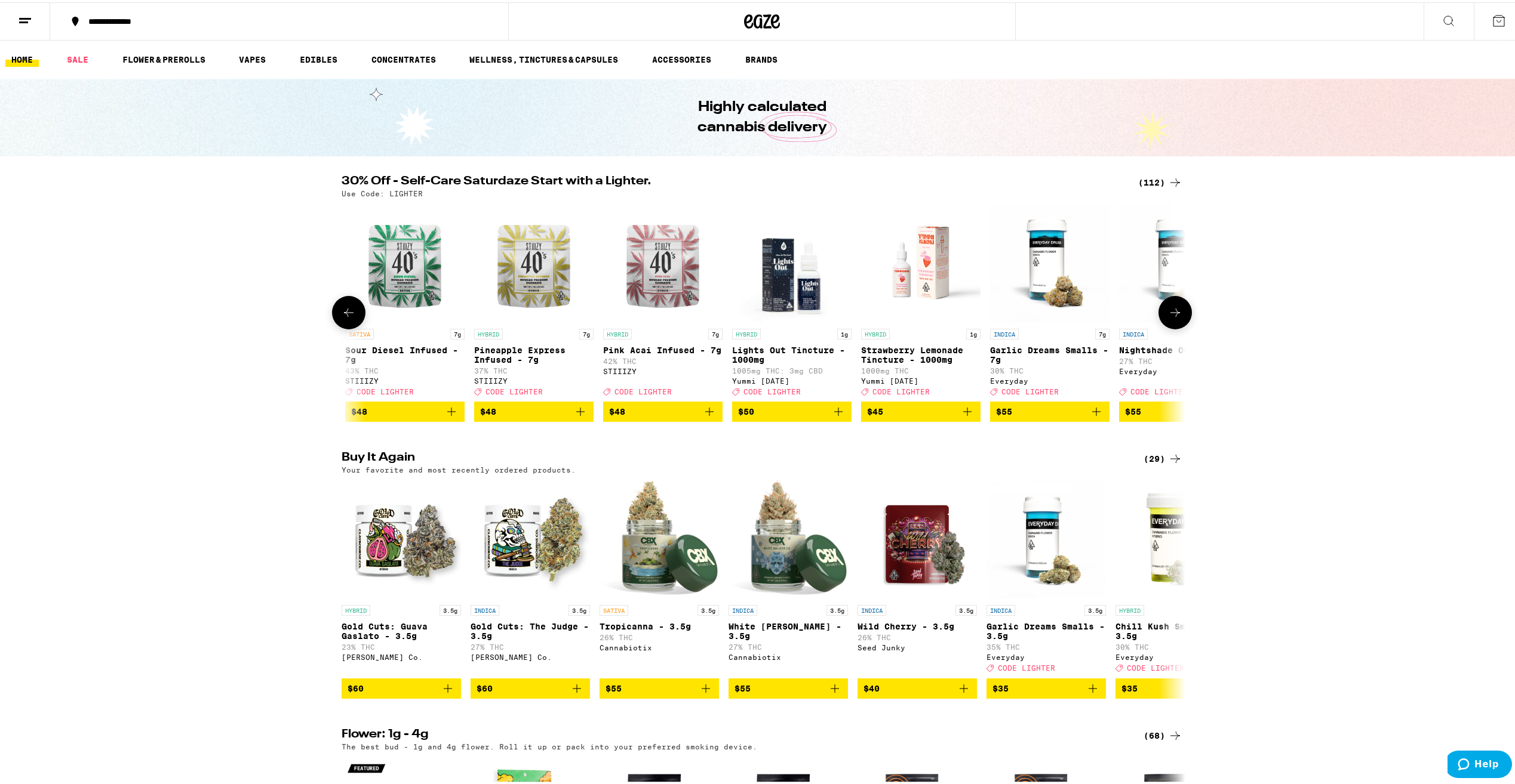
click at [1178, 310] on button at bounding box center [1175, 310] width 33 height 33
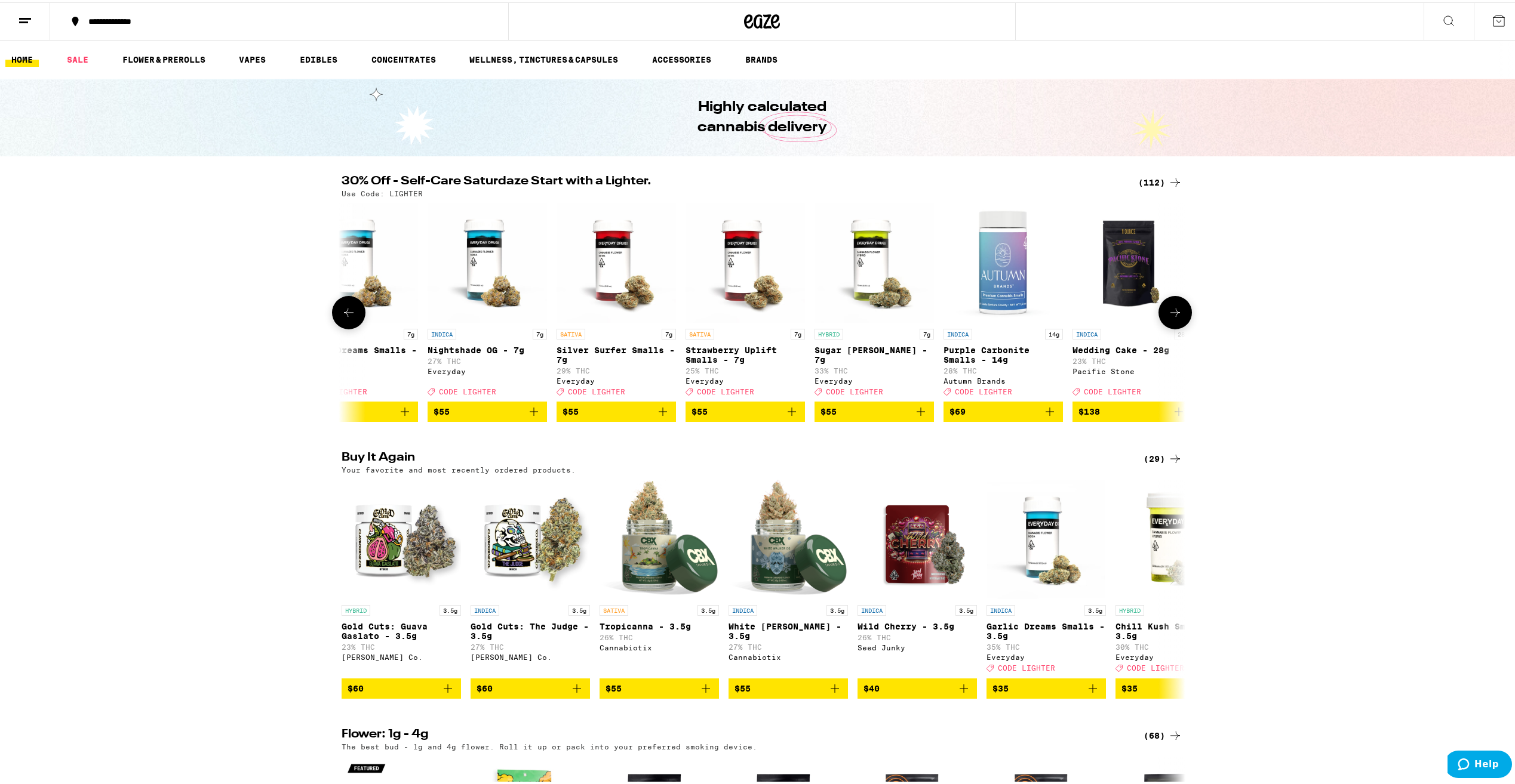
scroll to position [0, 13603]
